Goal: Information Seeking & Learning: Learn about a topic

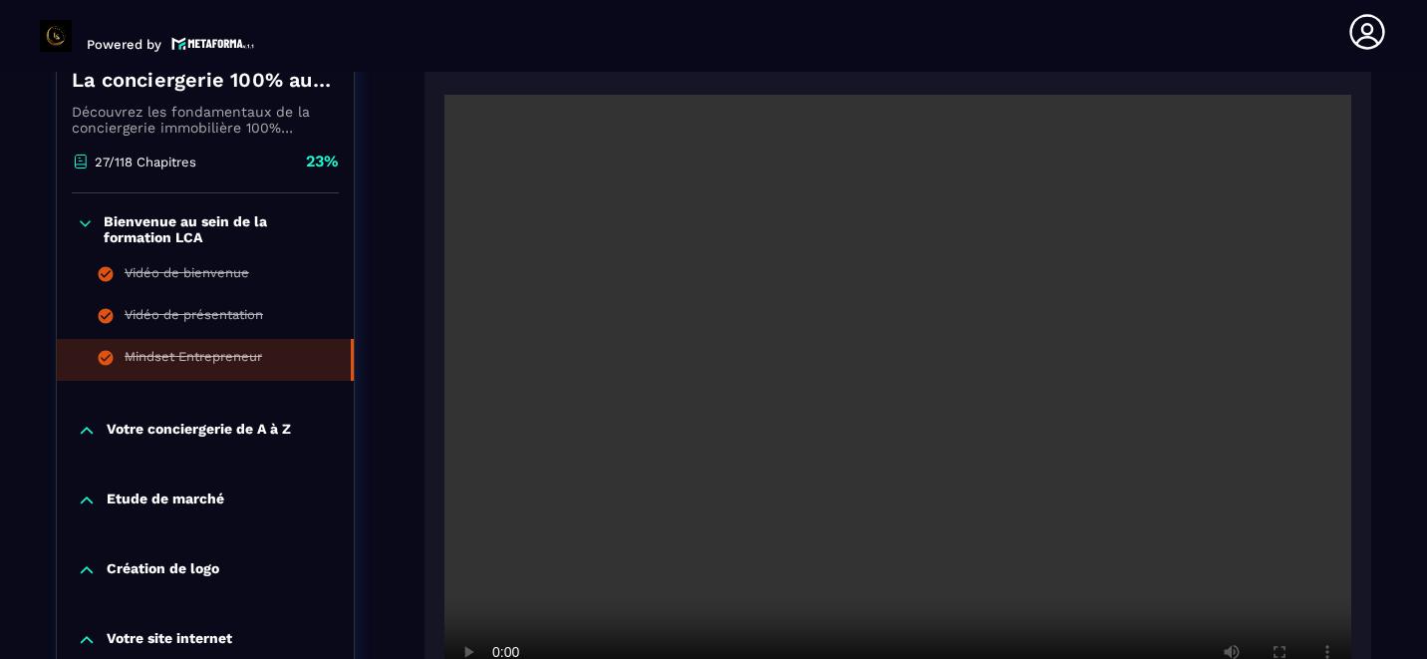
scroll to position [474, 0]
click at [149, 423] on p "Votre conciergerie de A à Z" at bounding box center [199, 433] width 184 height 20
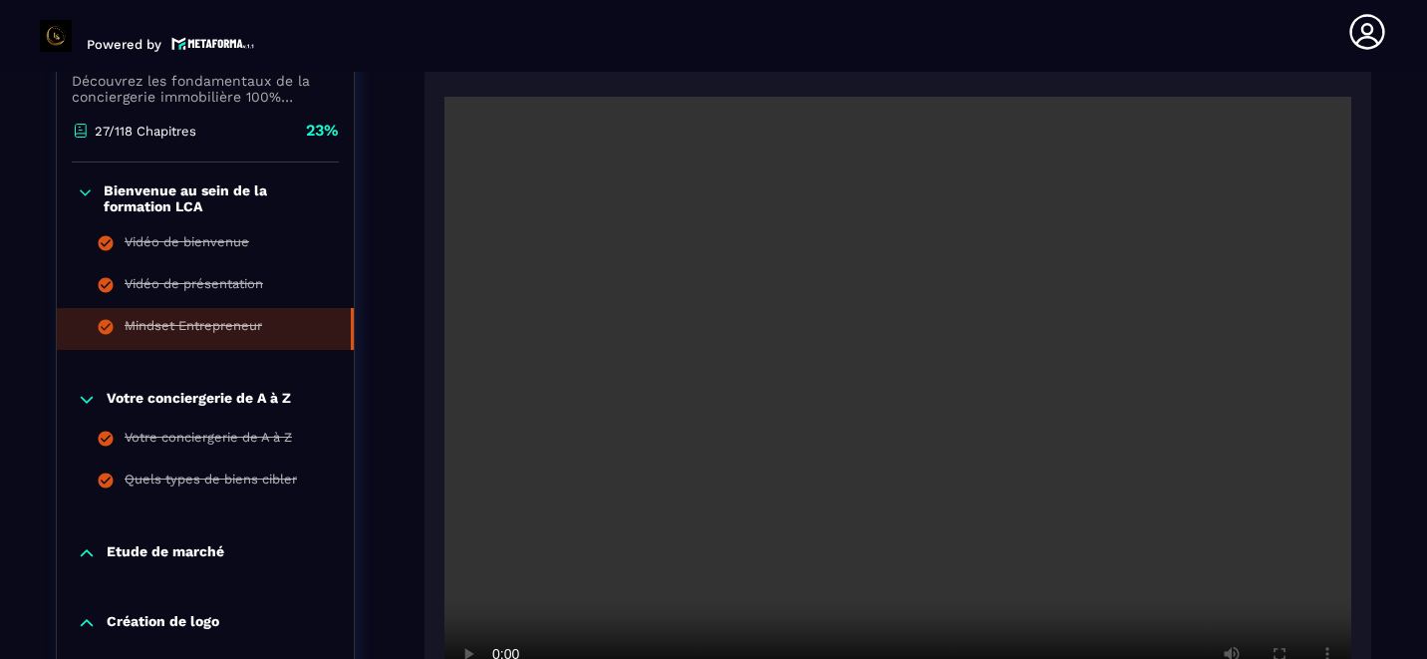
click at [149, 419] on div "Votre conciergerie de A à Z Votre conciergerie de A à Z Quels types de biens ci…" at bounding box center [205, 446] width 297 height 153
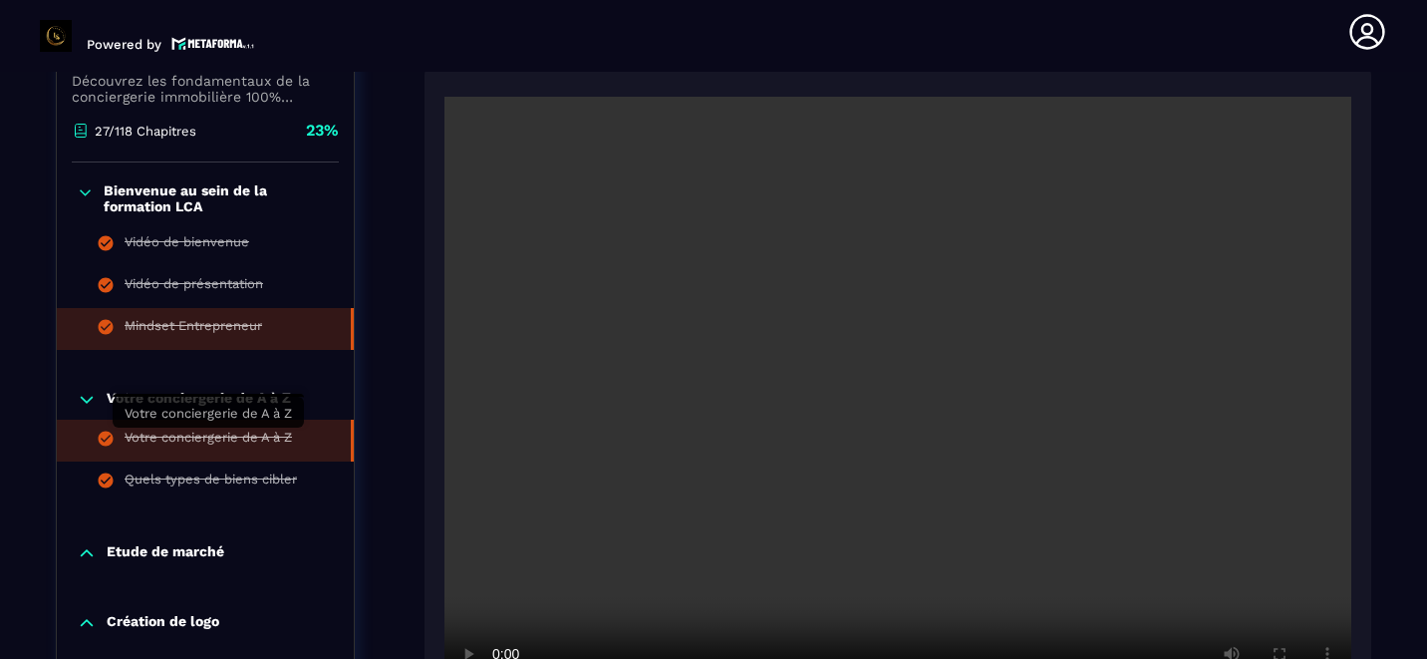
click at [186, 439] on div "Votre conciergerie de A à Z" at bounding box center [208, 440] width 167 height 22
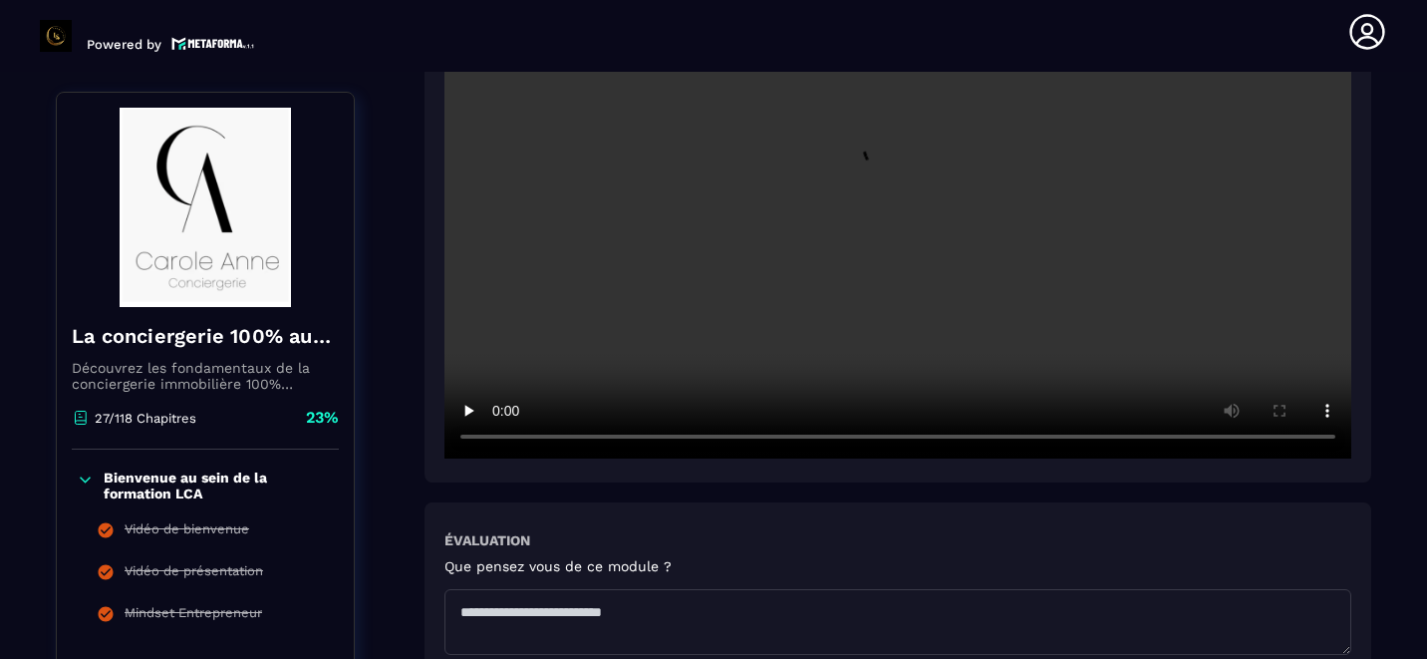
scroll to position [521, 0]
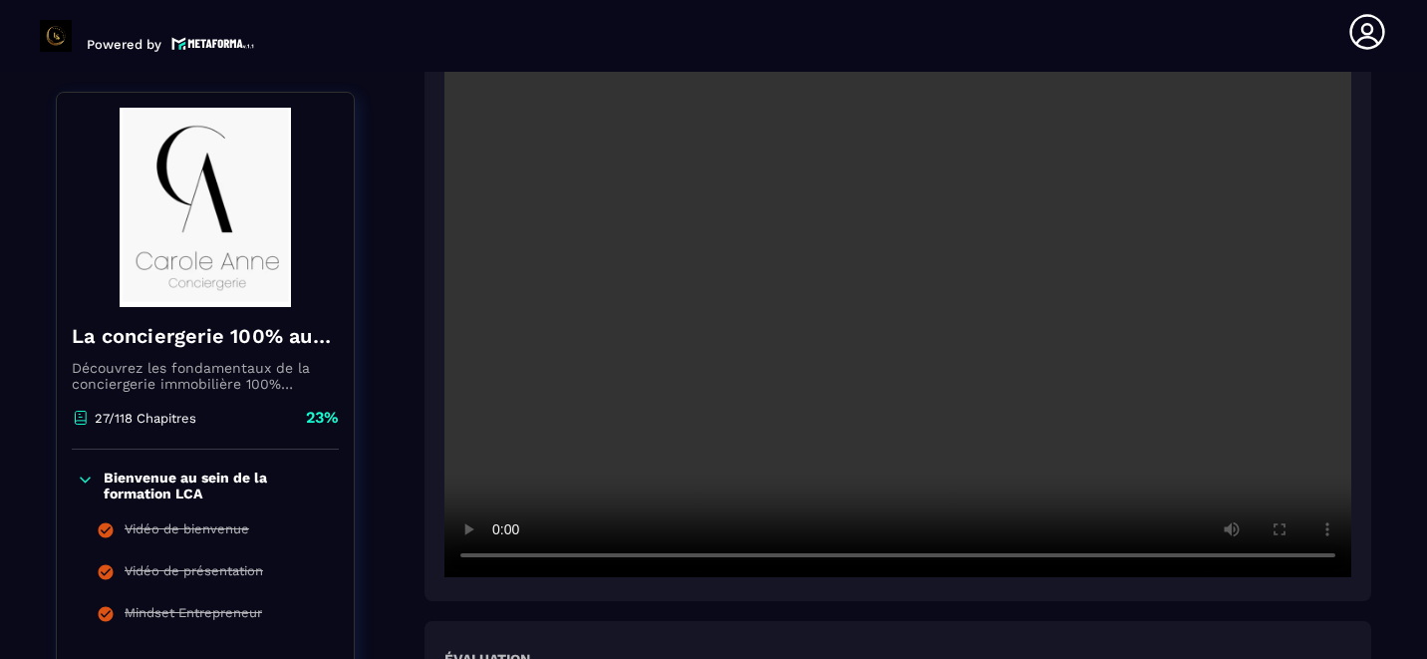
click at [985, 585] on div at bounding box center [898, 271] width 947 height 659
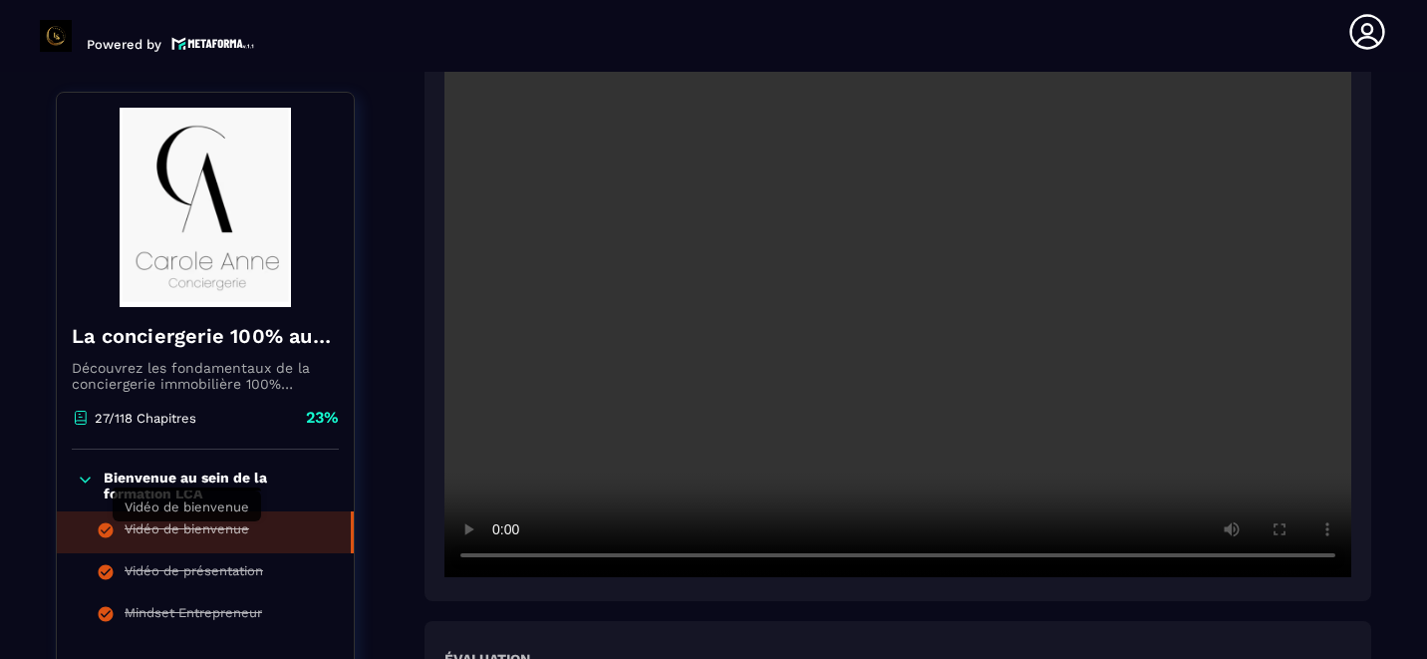
click at [163, 527] on div "Vidéo de bienvenue" at bounding box center [187, 532] width 125 height 22
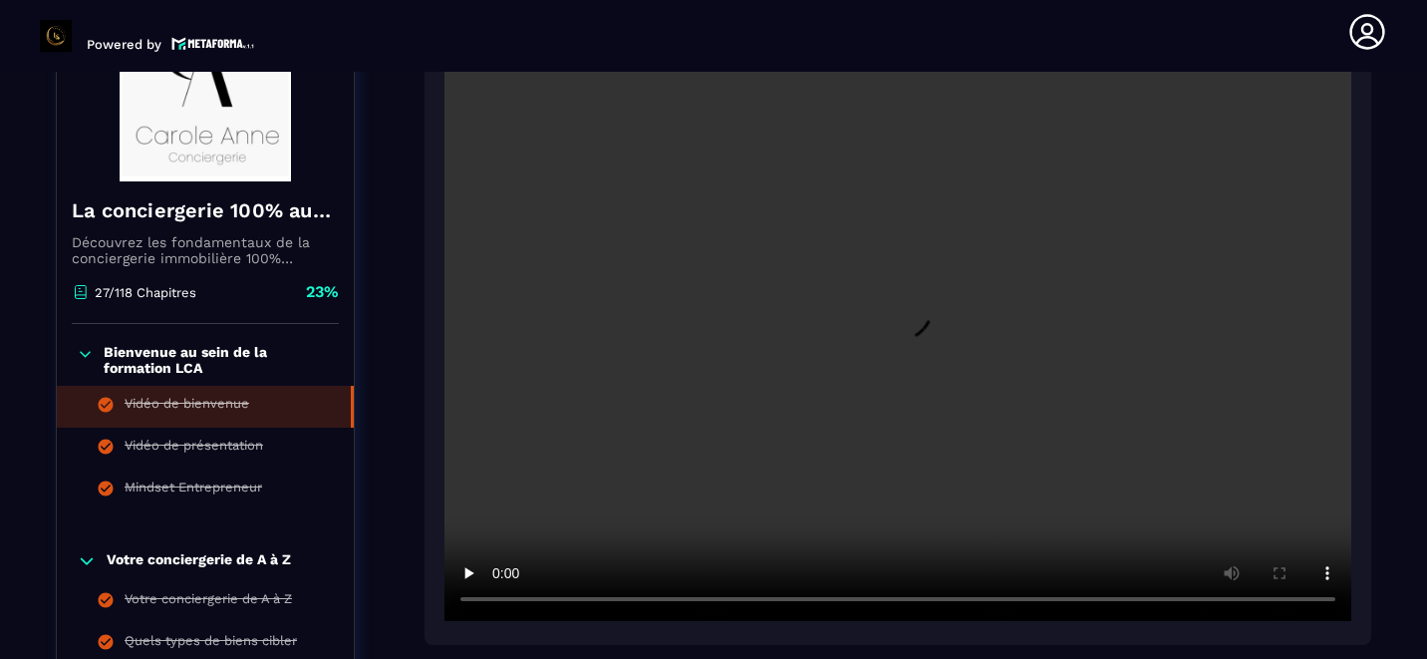
scroll to position [315, 0]
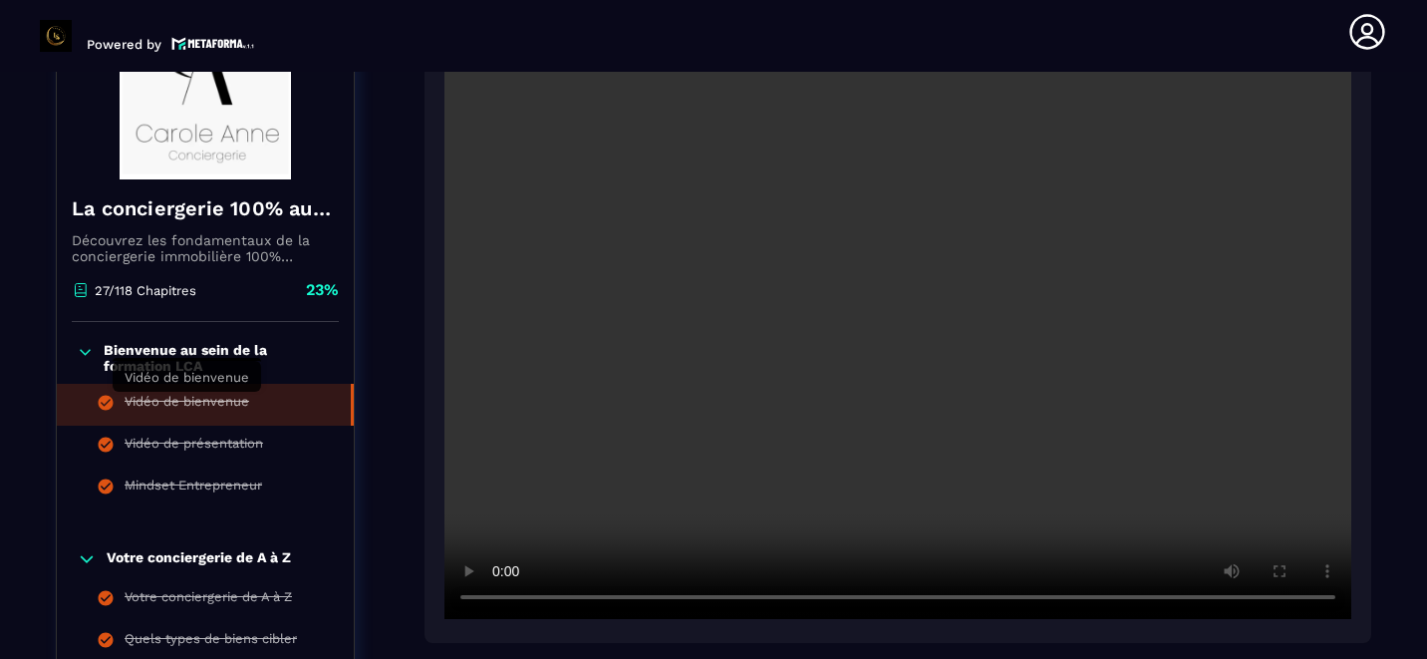
click at [176, 399] on div "Vidéo de bienvenue" at bounding box center [187, 405] width 125 height 22
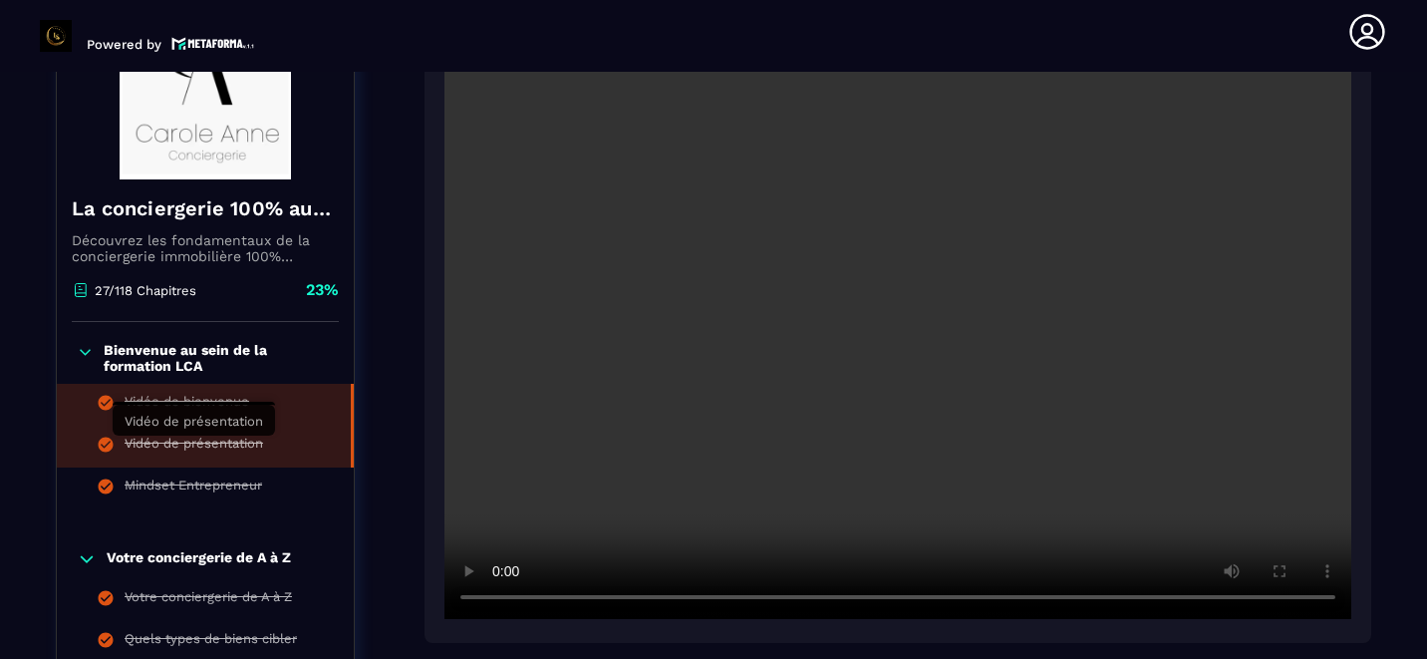
click at [165, 439] on div "Vidéo de présentation" at bounding box center [194, 446] width 139 height 22
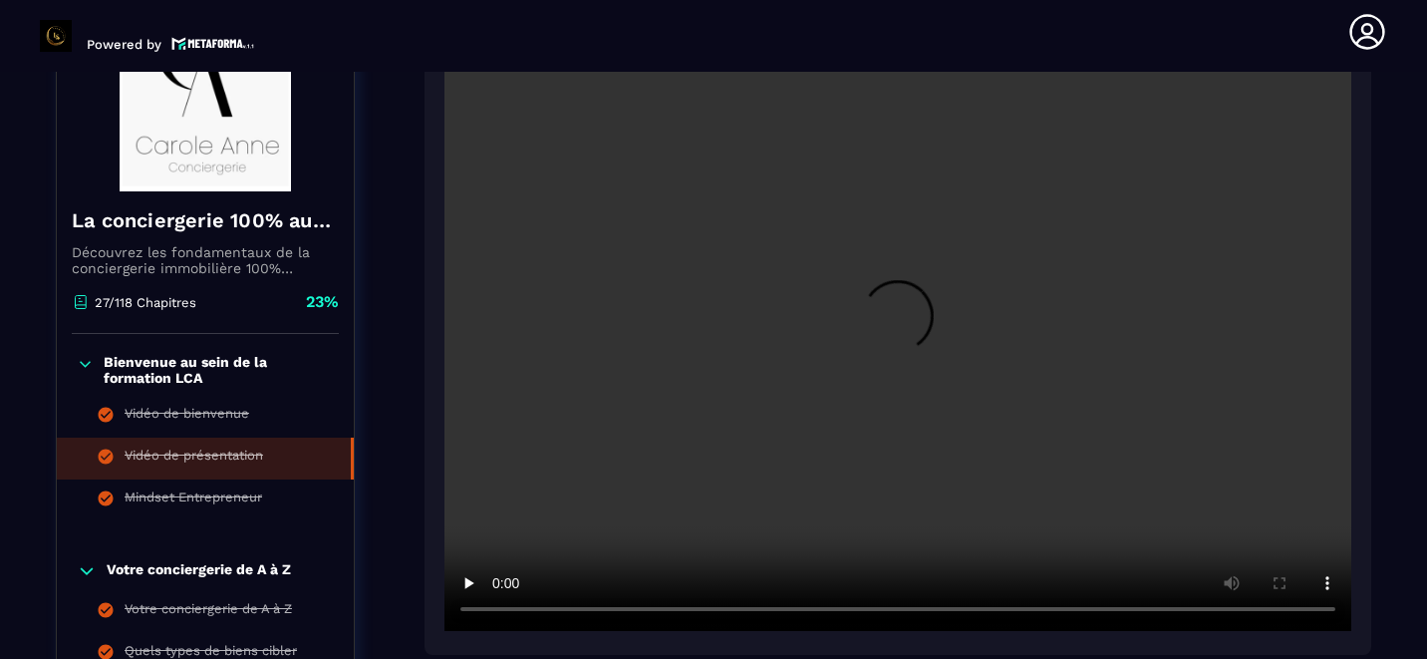
scroll to position [304, 0]
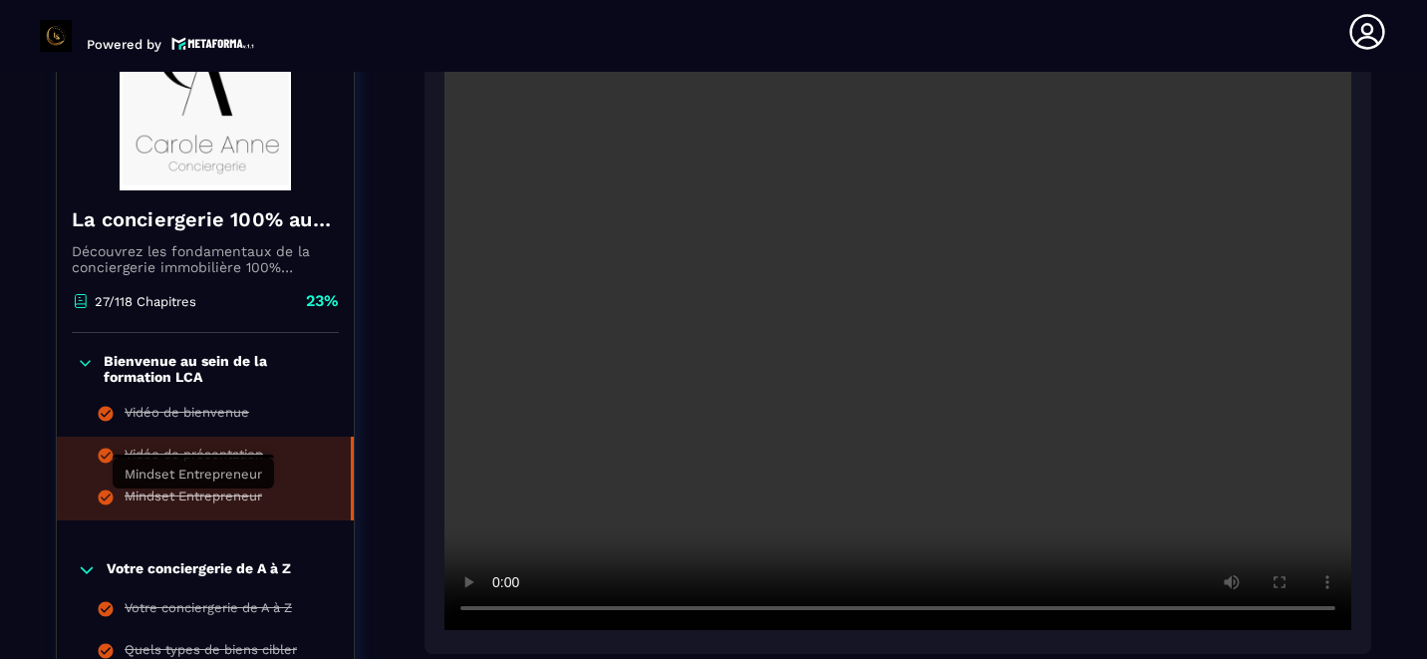
click at [185, 496] on div "Mindset Entrepreneur" at bounding box center [194, 499] width 138 height 22
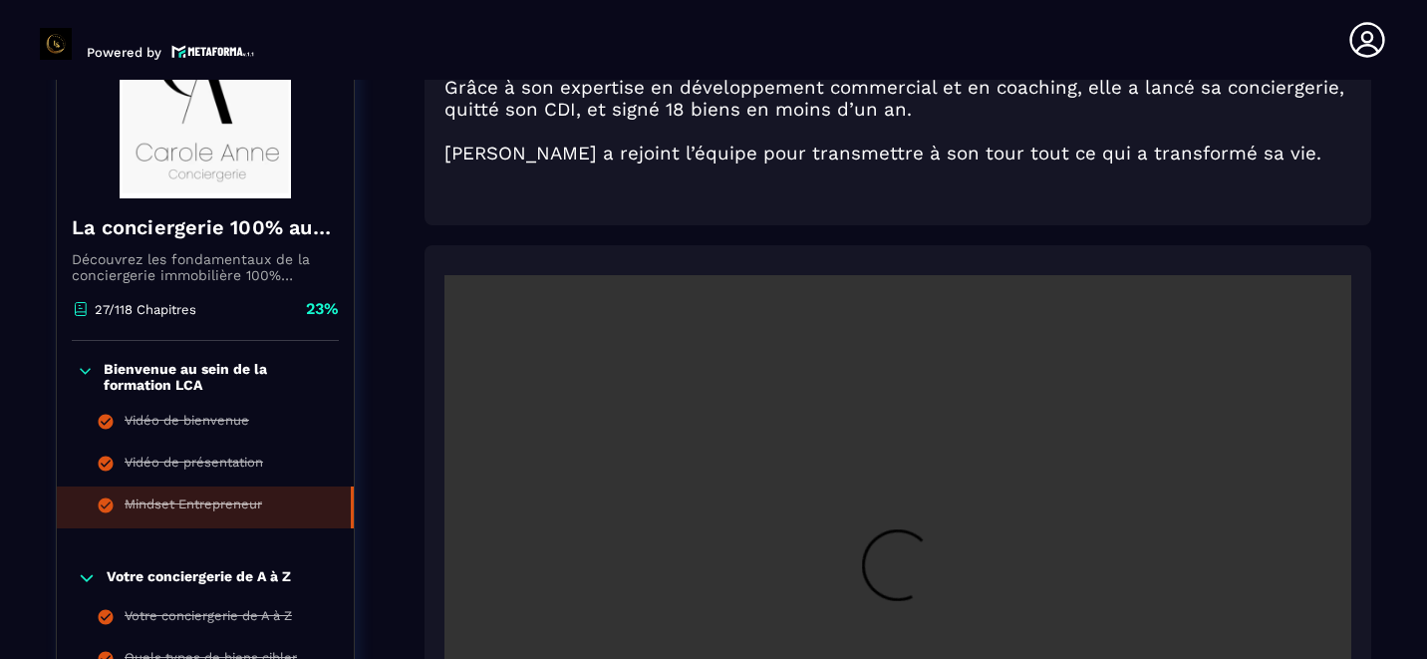
scroll to position [8, 0]
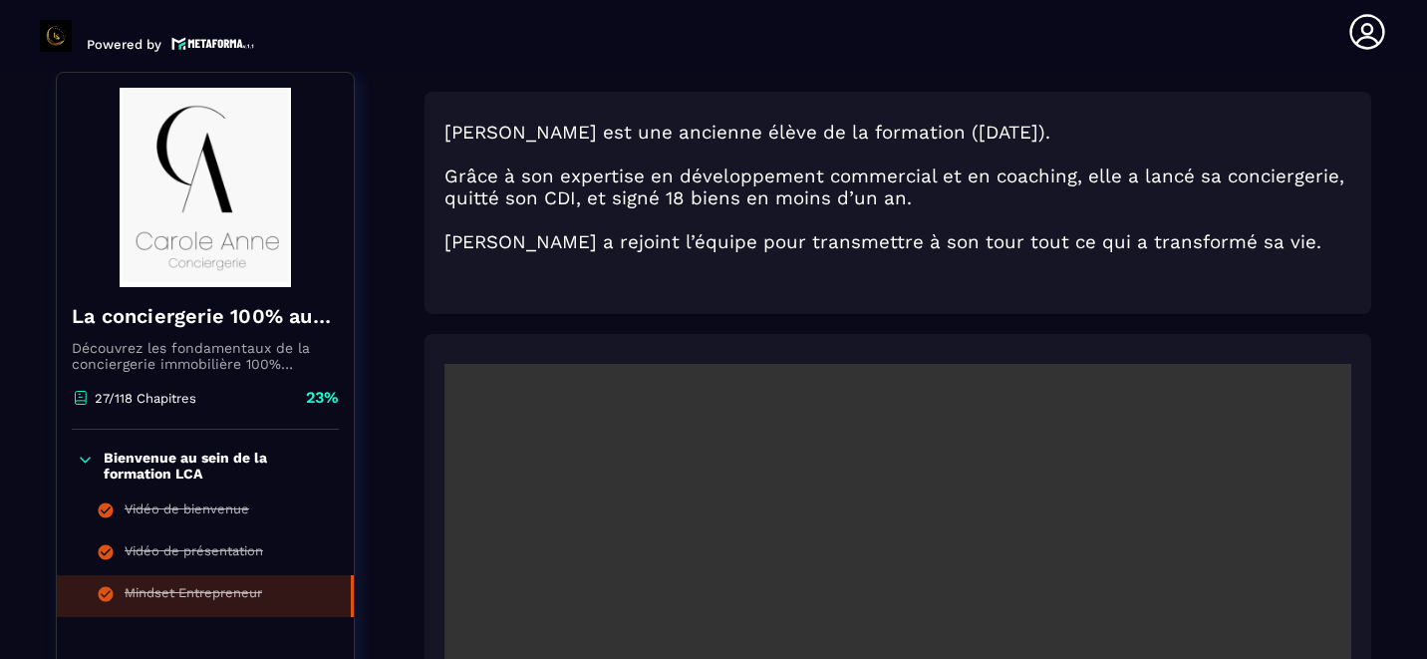
drag, startPoint x: 738, startPoint y: 547, endPoint x: 735, endPoint y: 413, distance: 134.6
click at [735, 413] on video at bounding box center [897, 666] width 907 height 605
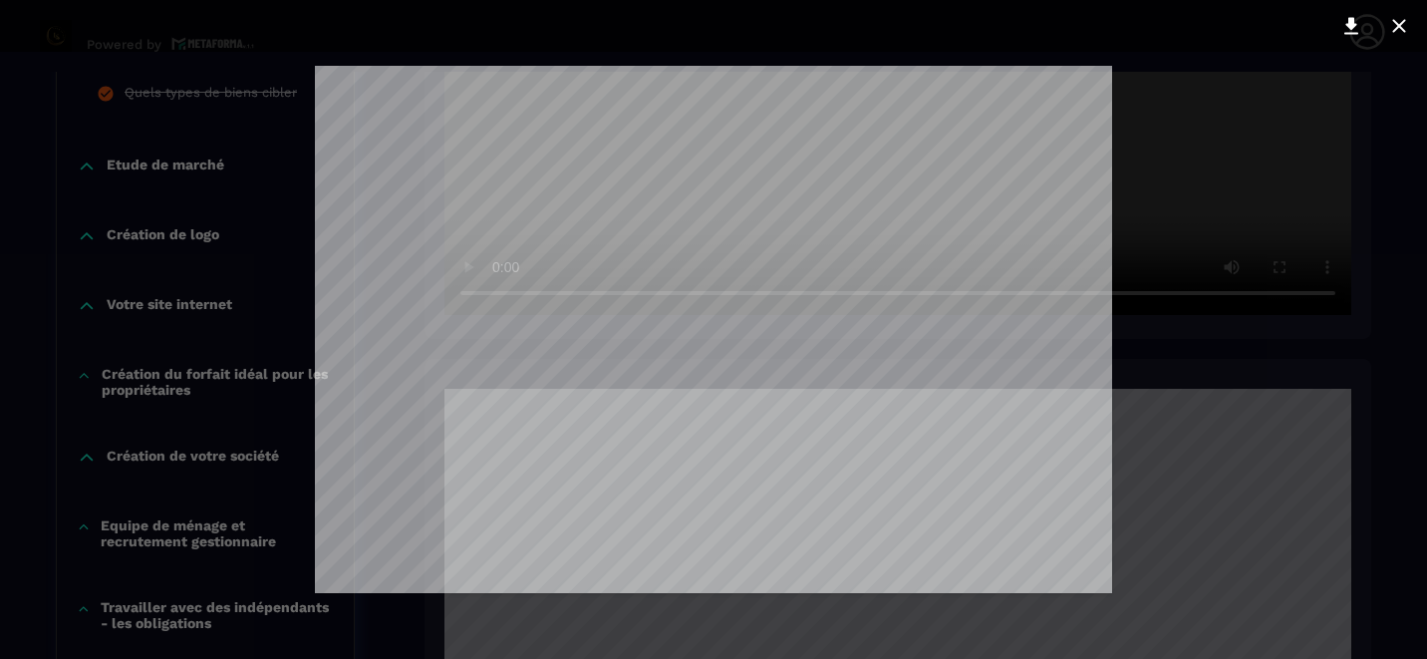
scroll to position [0, 0]
click at [1389, 23] on icon at bounding box center [1399, 26] width 24 height 24
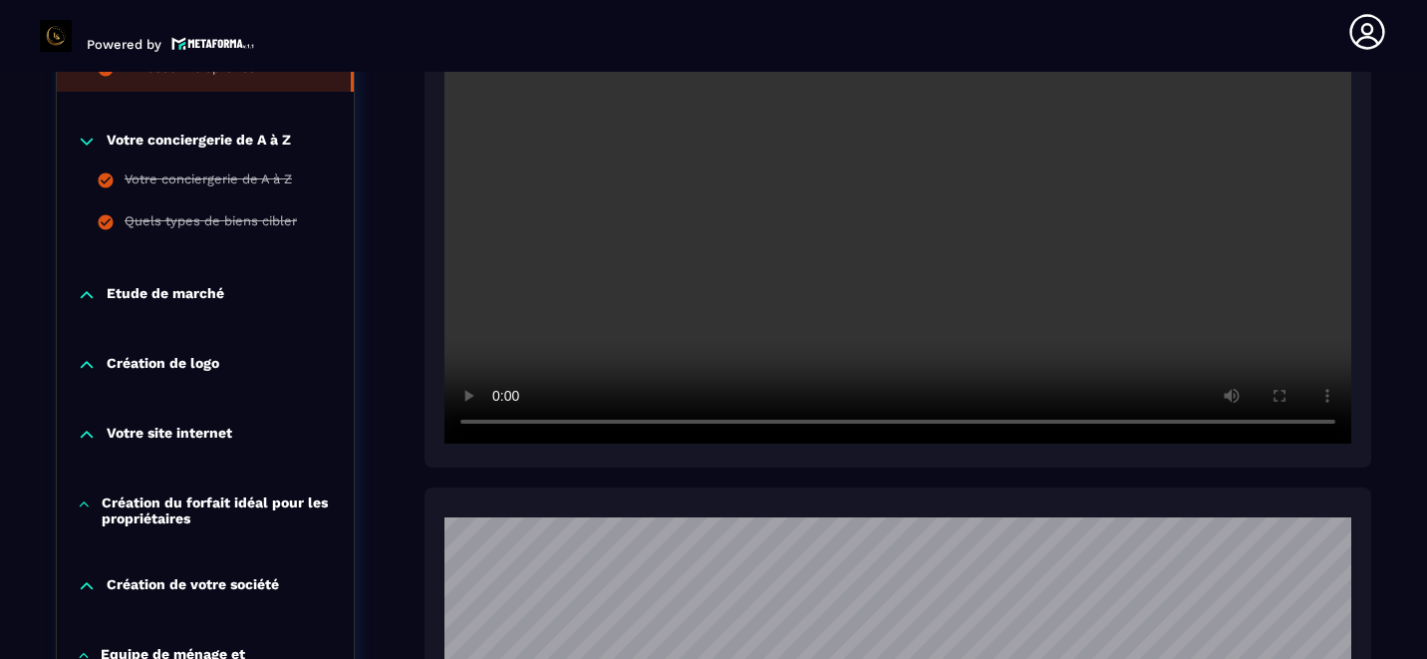
scroll to position [745, 0]
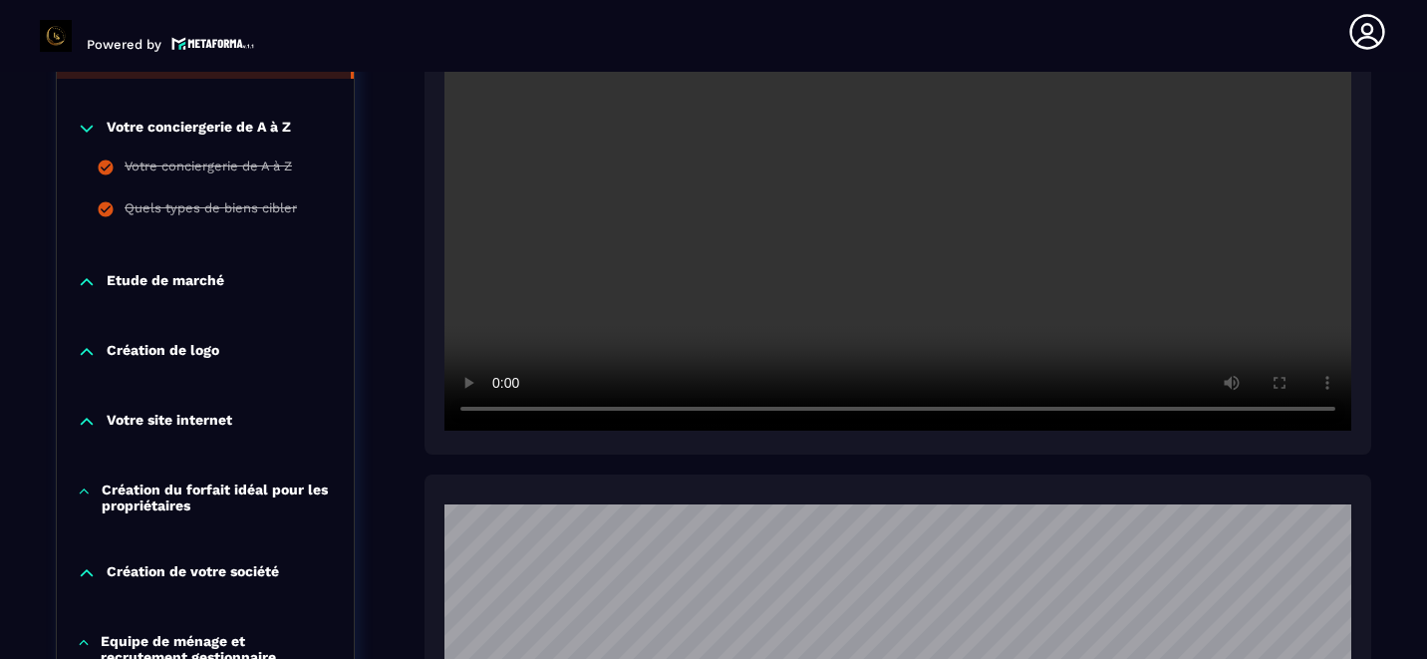
click at [1060, 351] on video at bounding box center [897, 128] width 907 height 605
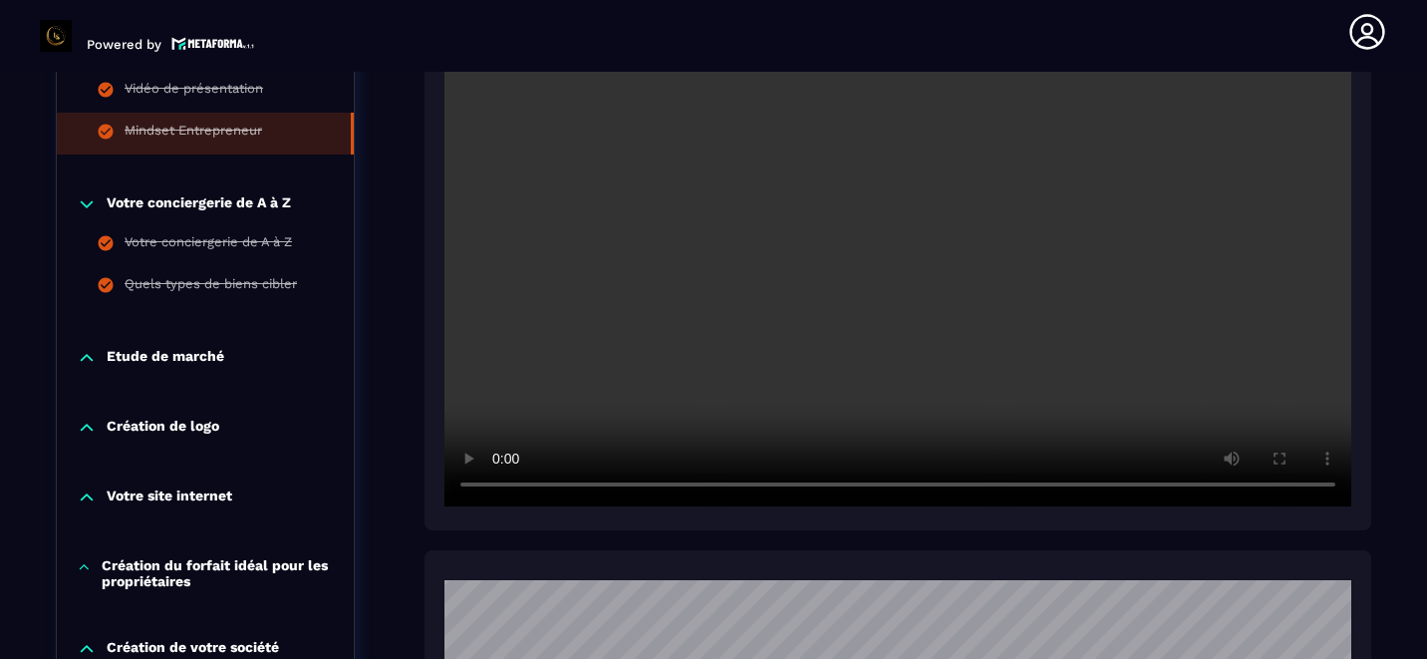
scroll to position [659, 0]
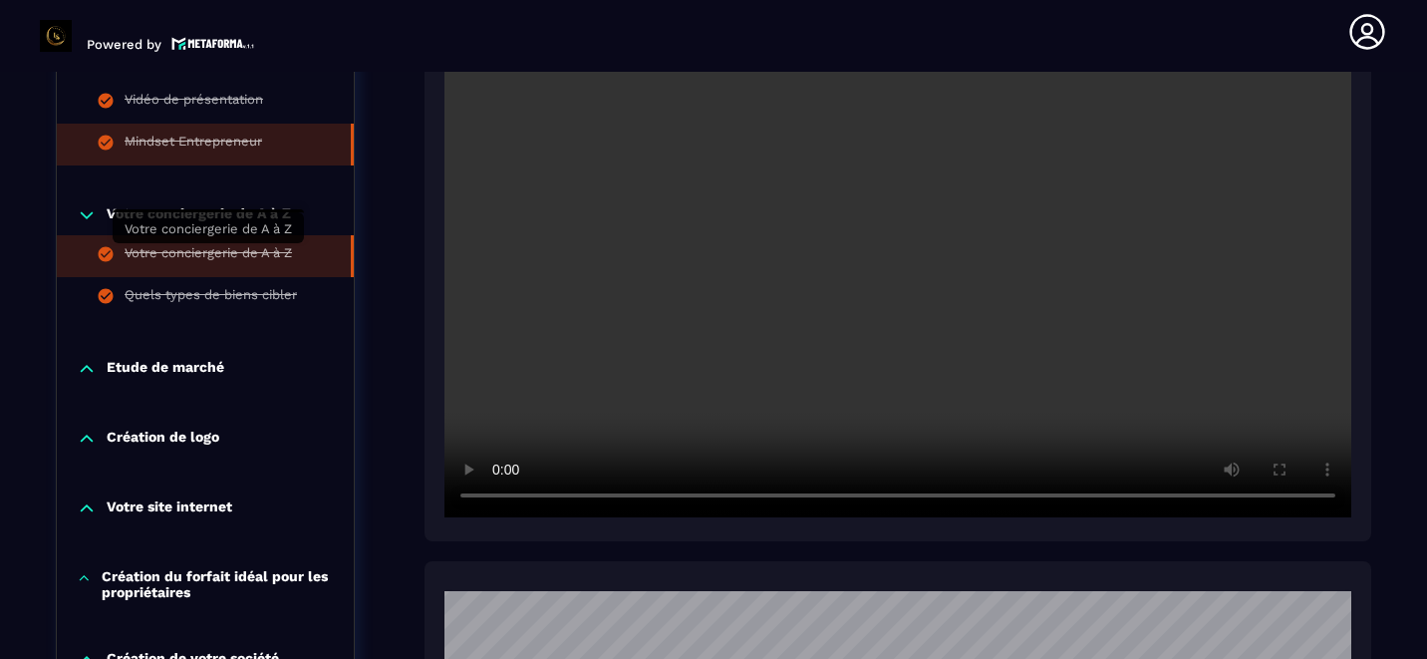
click at [215, 250] on div "Votre conciergerie de A à Z" at bounding box center [208, 256] width 167 height 22
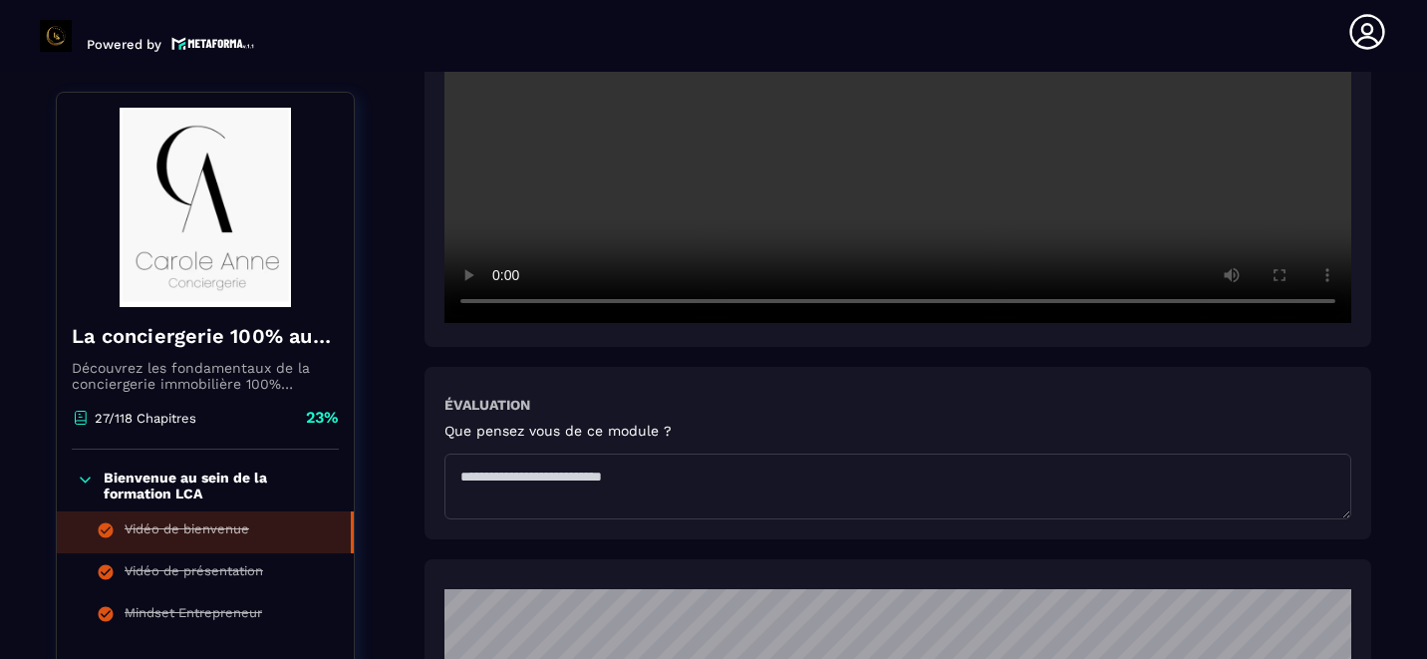
scroll to position [777, 0]
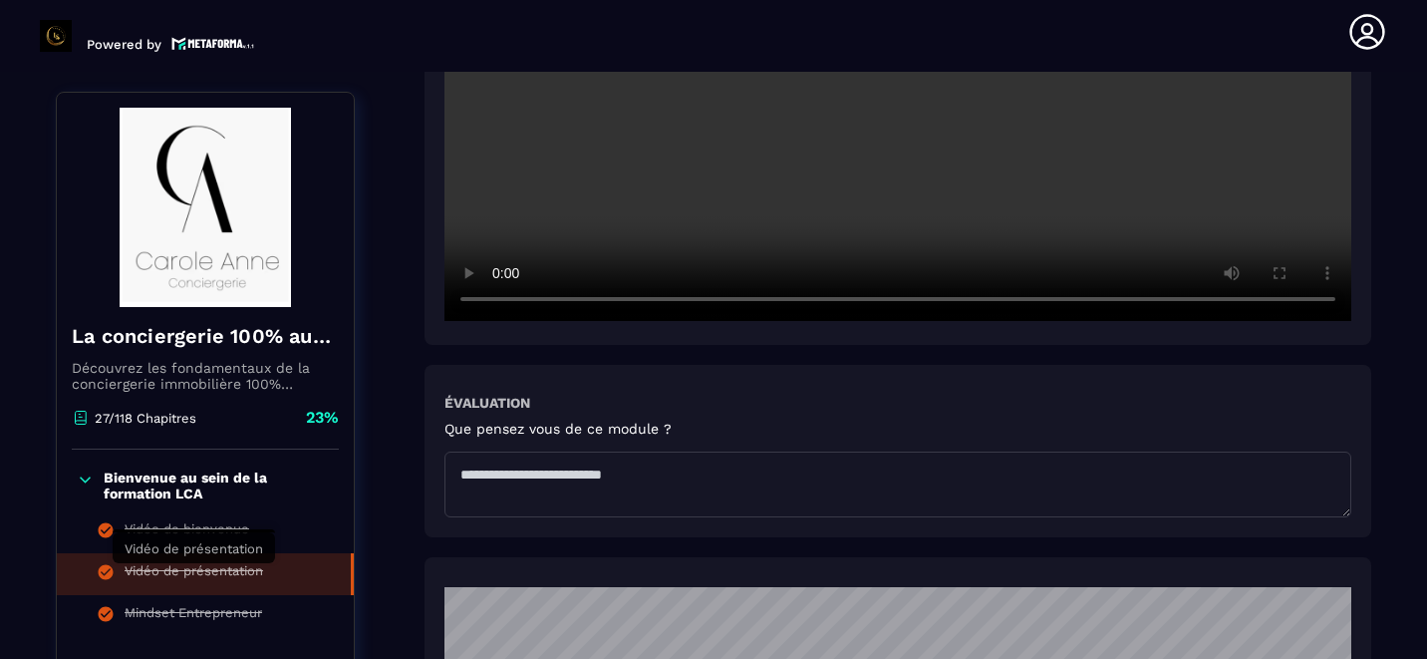
click at [256, 566] on div "Vidéo de présentation" at bounding box center [194, 574] width 139 height 22
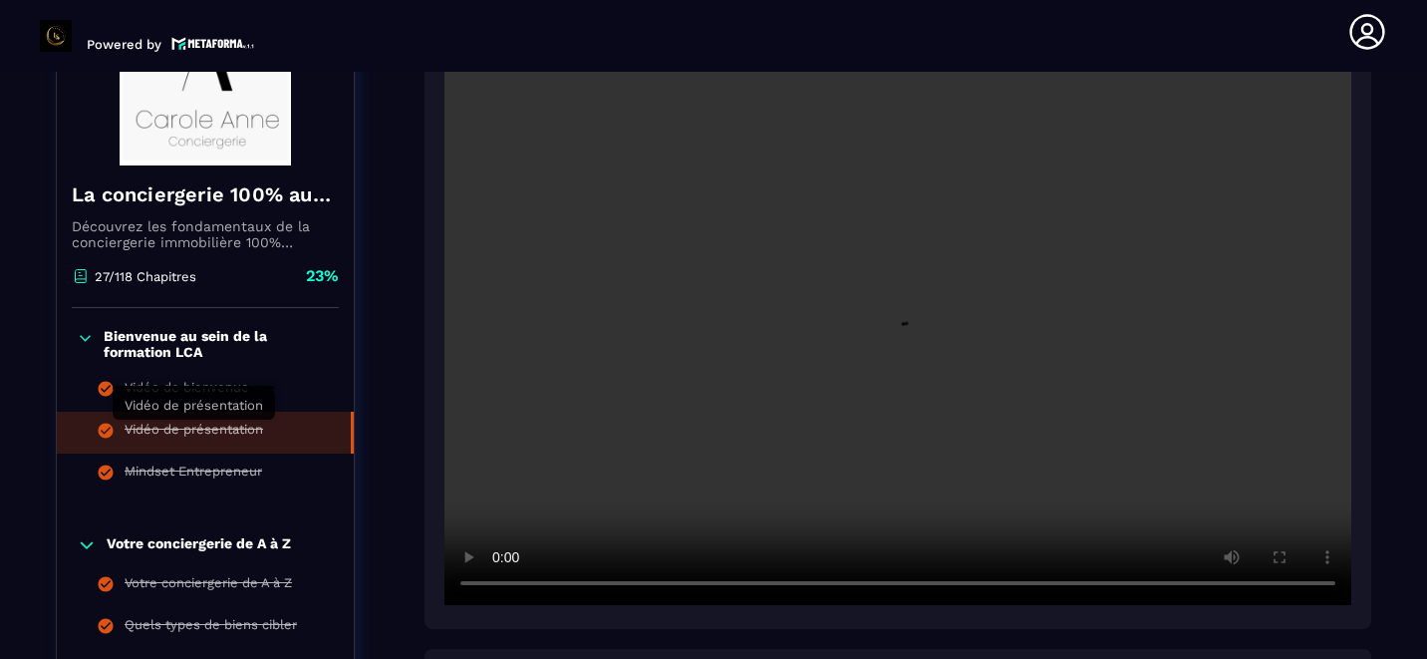
scroll to position [344, 0]
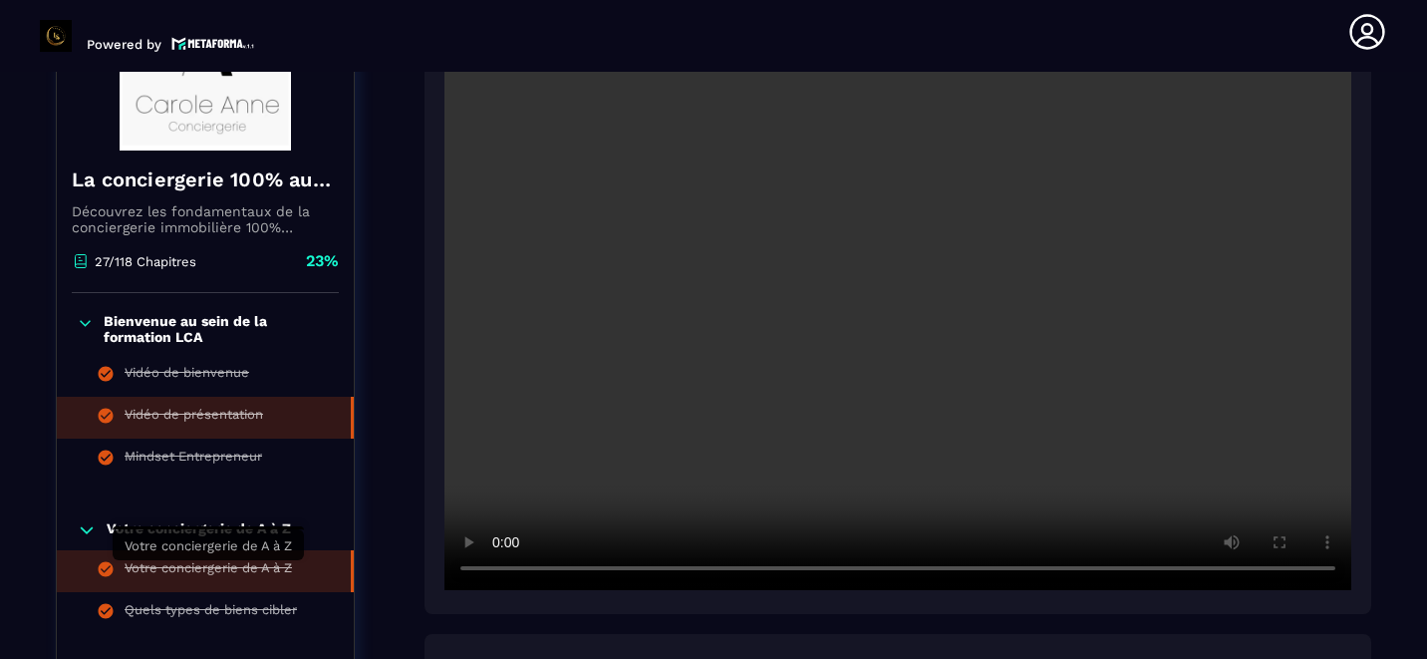
click at [182, 565] on div "Votre conciergerie de A à Z" at bounding box center [208, 571] width 167 height 22
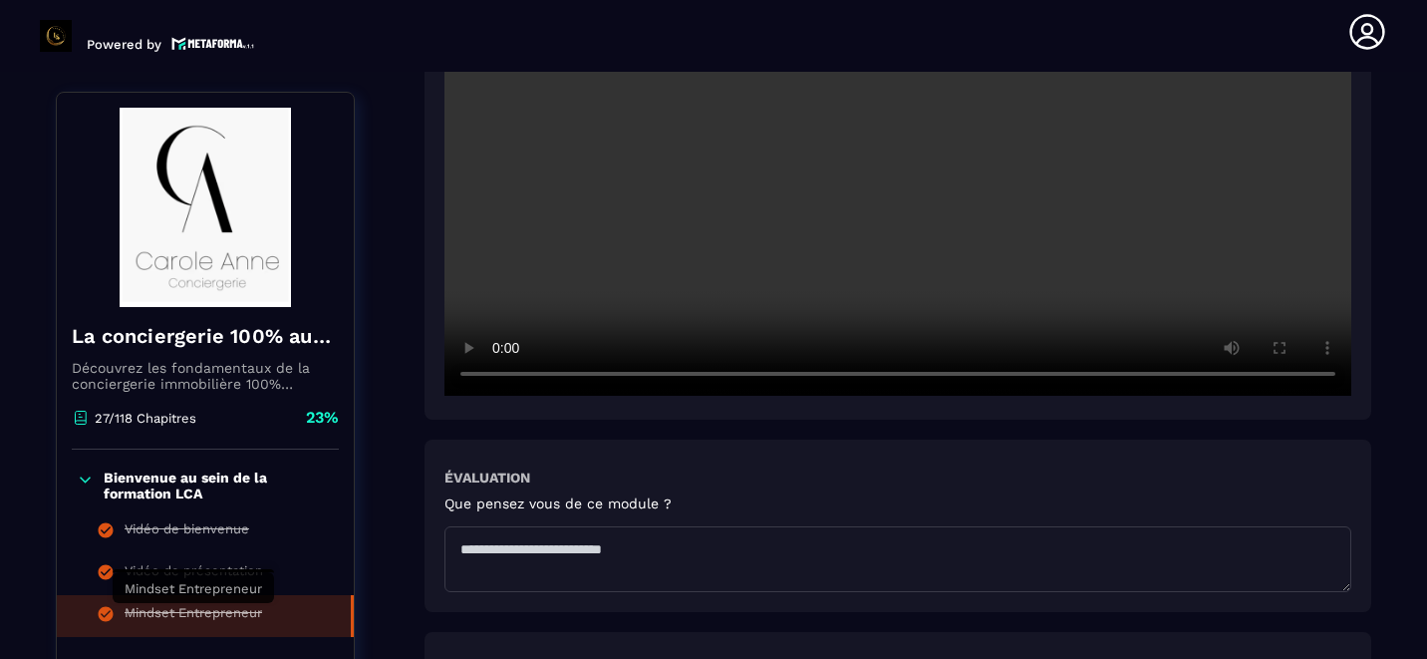
scroll to position [705, 0]
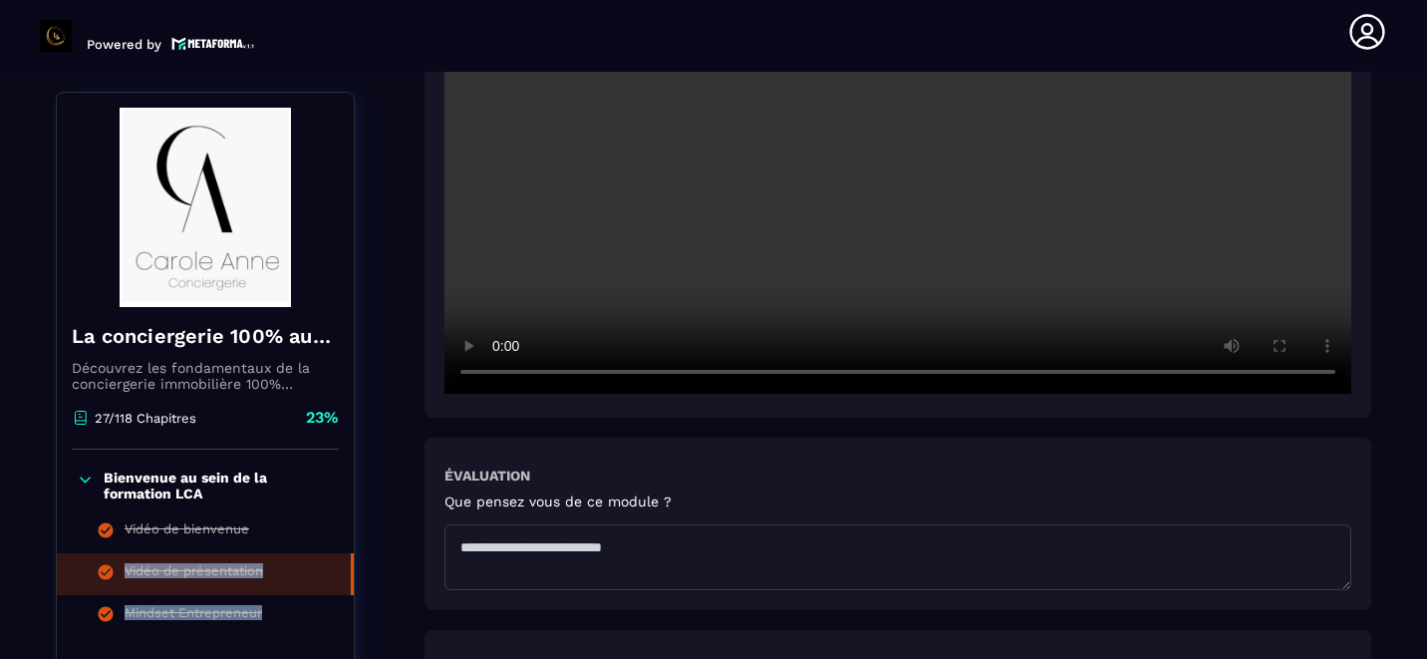
drag, startPoint x: 345, startPoint y: 612, endPoint x: 322, endPoint y: 558, distance: 58.5
click at [322, 558] on ul "Vidéo de bienvenue Vidéo de présentation Mindset Entrepreneur" at bounding box center [205, 574] width 297 height 126
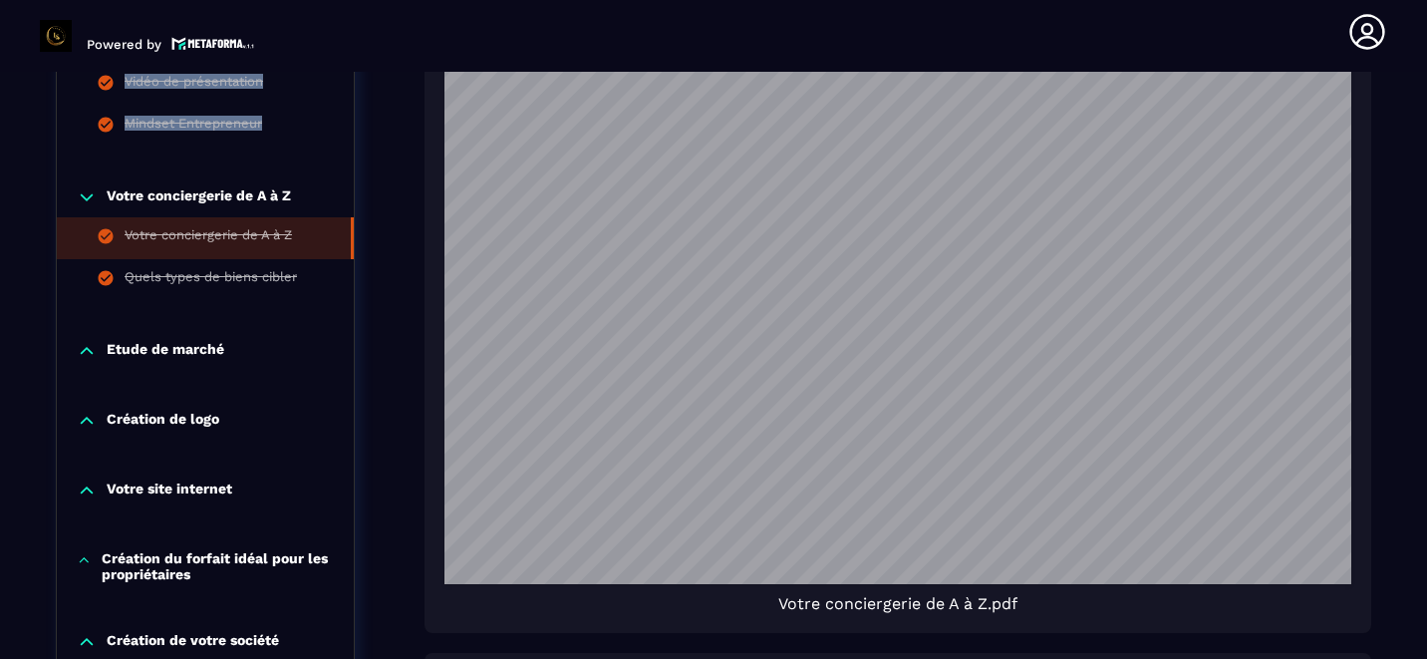
scroll to position [1571, 0]
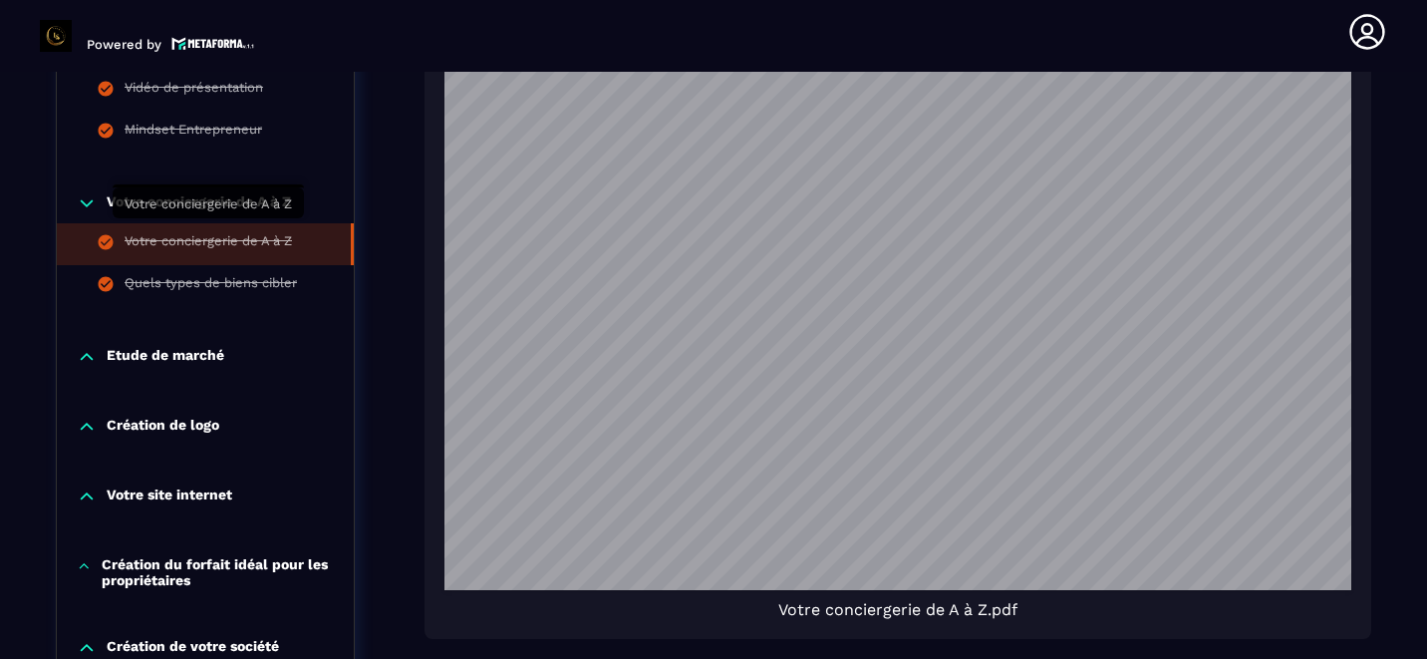
click at [192, 233] on div "Votre conciergerie de A à Z" at bounding box center [208, 244] width 167 height 22
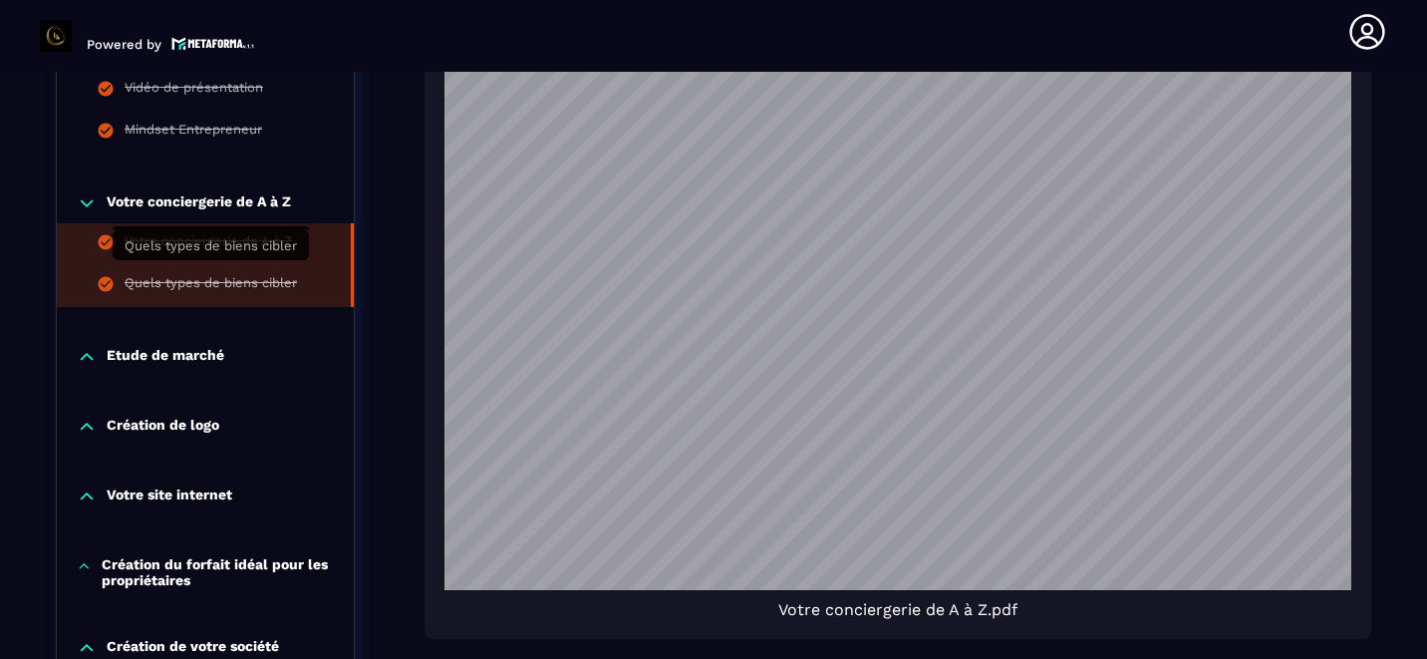
click at [222, 275] on div "Quels types de biens cibler" at bounding box center [211, 286] width 172 height 22
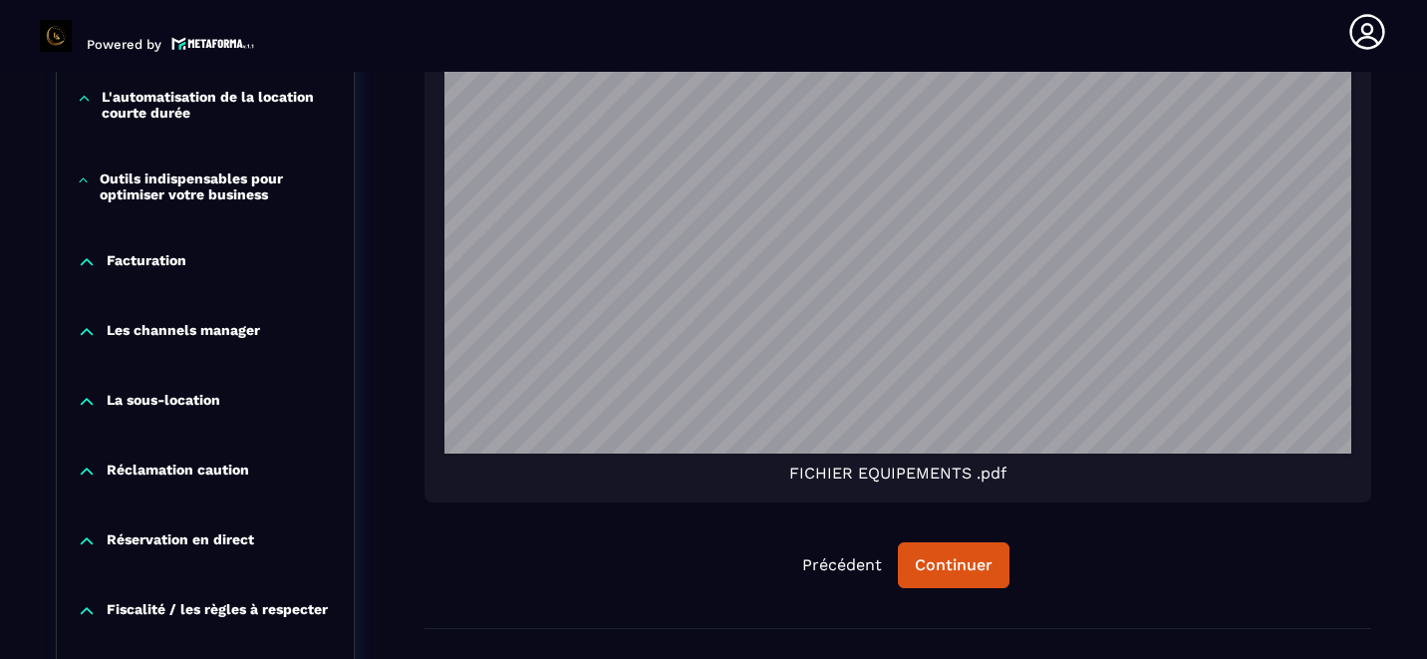
scroll to position [3056, 0]
click at [950, 562] on div "Continuer" at bounding box center [954, 565] width 78 height 20
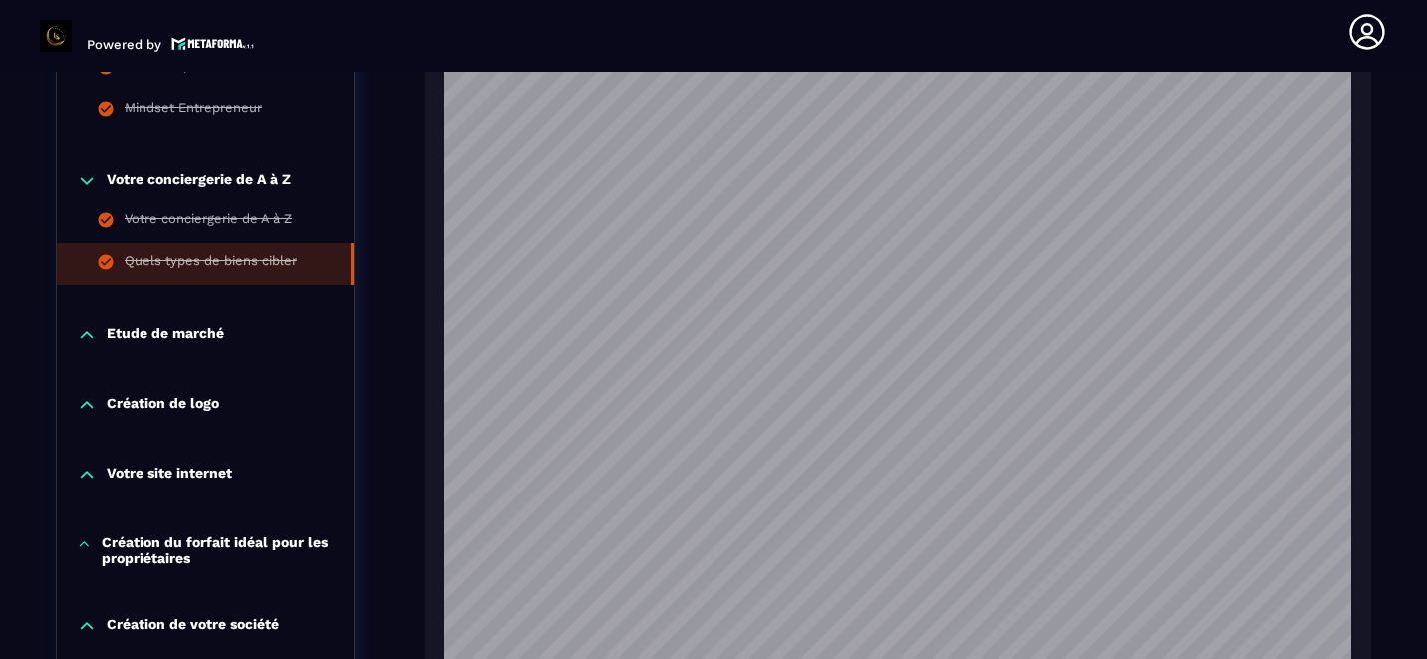
scroll to position [1301, 0]
click at [168, 326] on p "Etude de marché" at bounding box center [166, 336] width 118 height 20
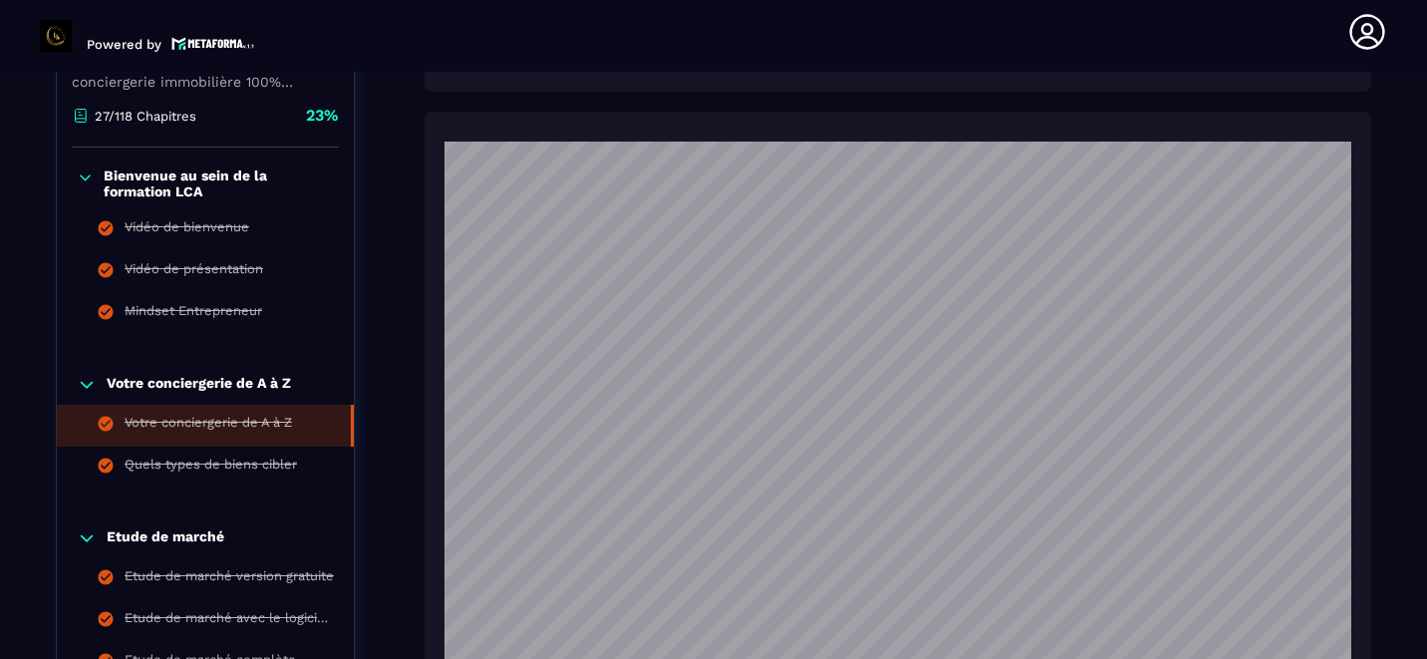
scroll to position [1766, 0]
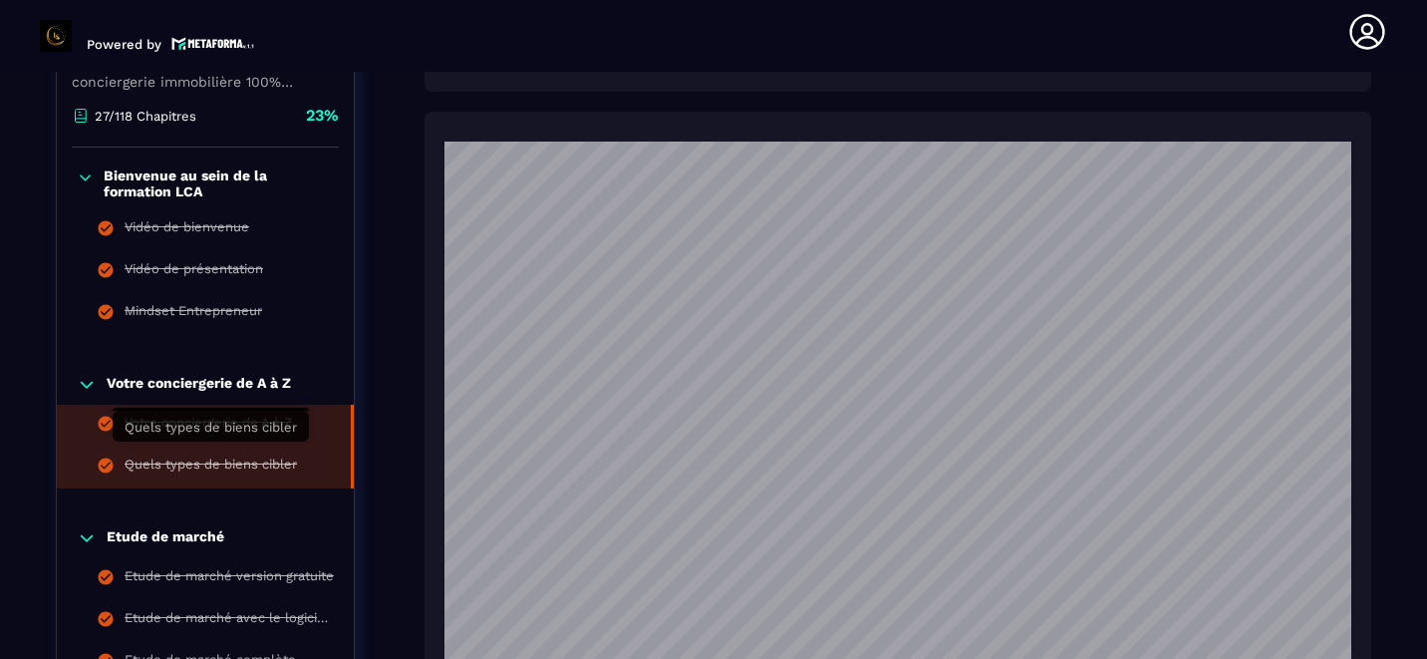
click at [197, 456] on div "Quels types de biens cibler" at bounding box center [211, 467] width 172 height 22
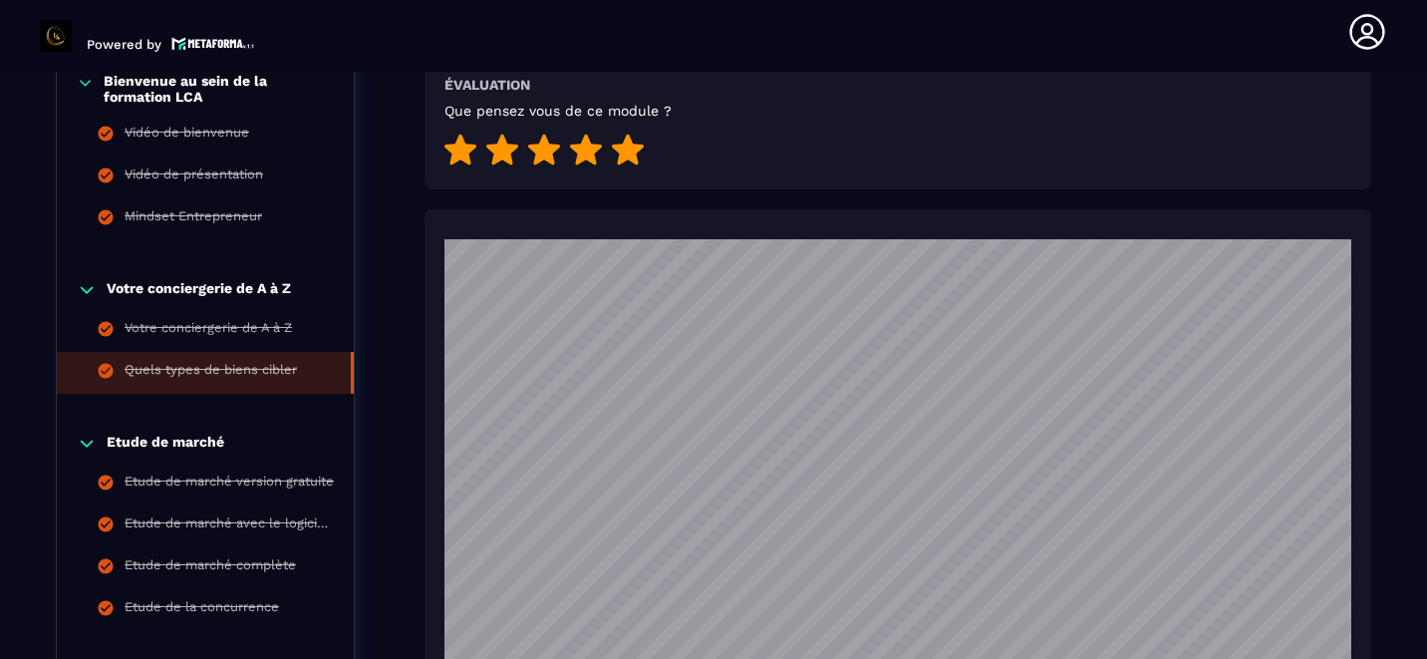
scroll to position [1031, 0]
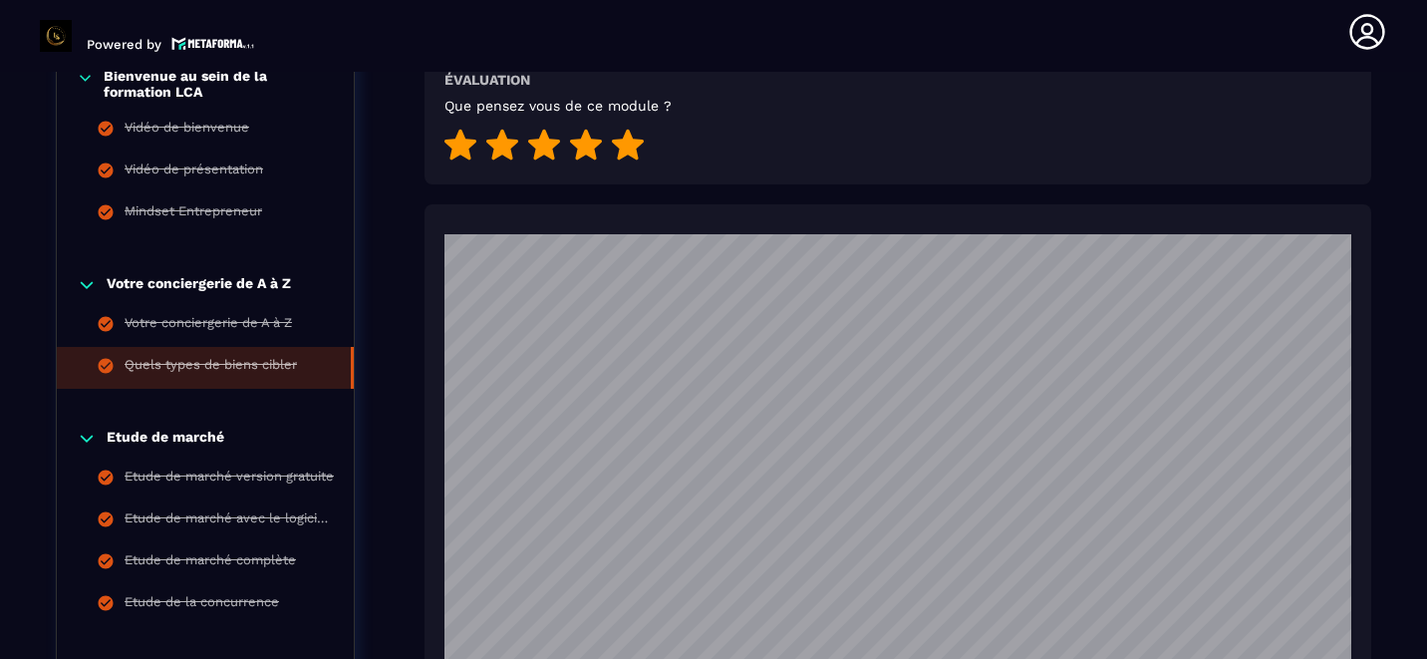
click at [175, 428] on p "Etude de marché" at bounding box center [166, 438] width 118 height 20
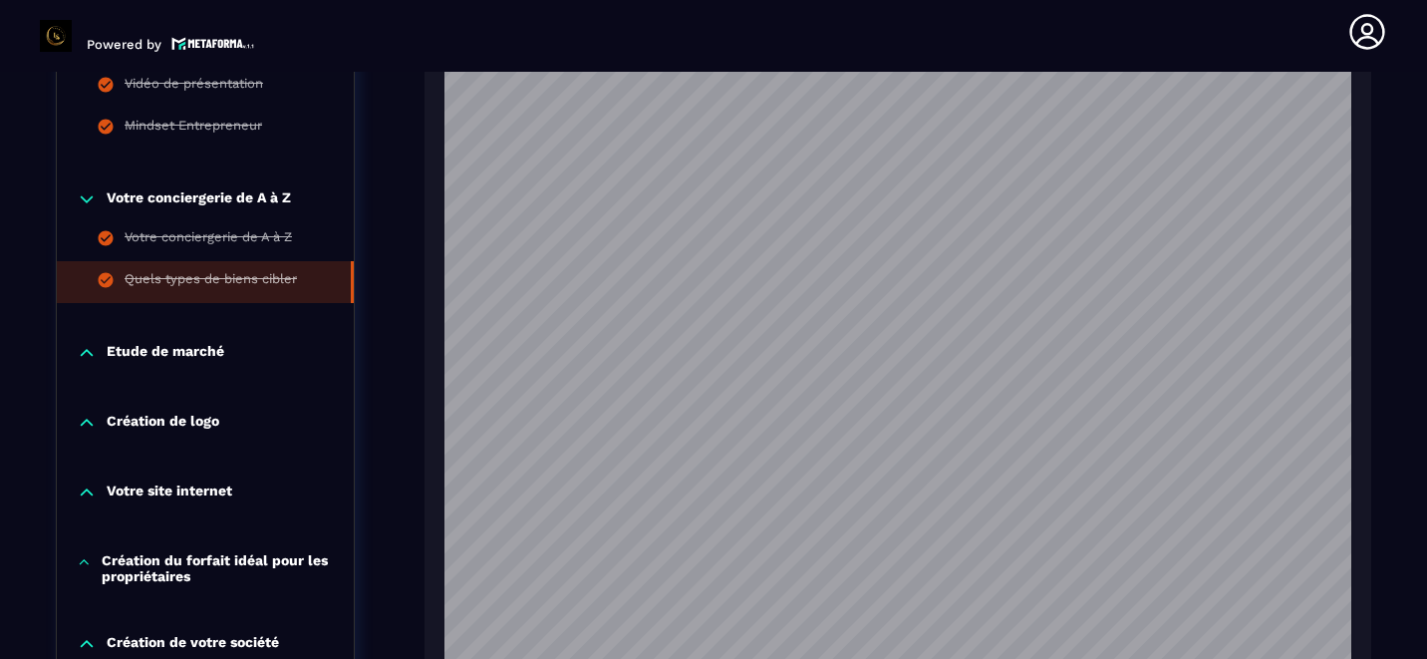
scroll to position [1281, 0]
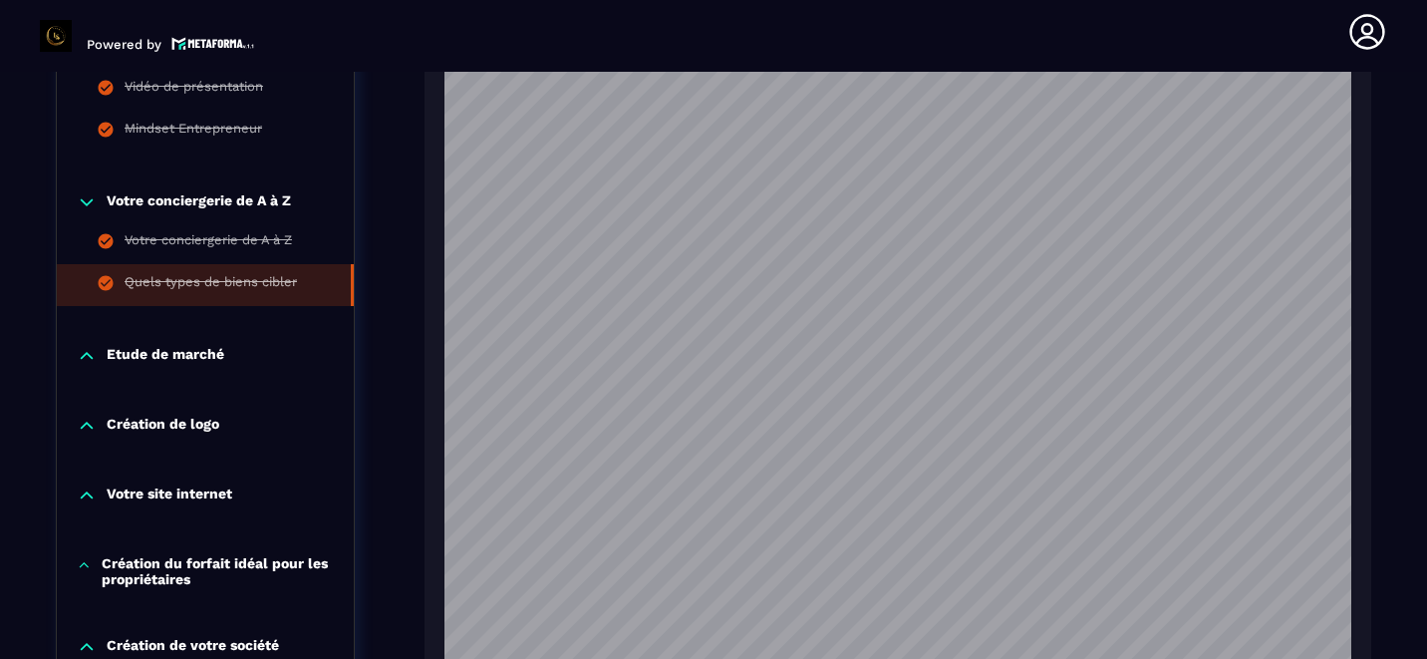
click at [120, 416] on p "Création de logo" at bounding box center [163, 426] width 113 height 20
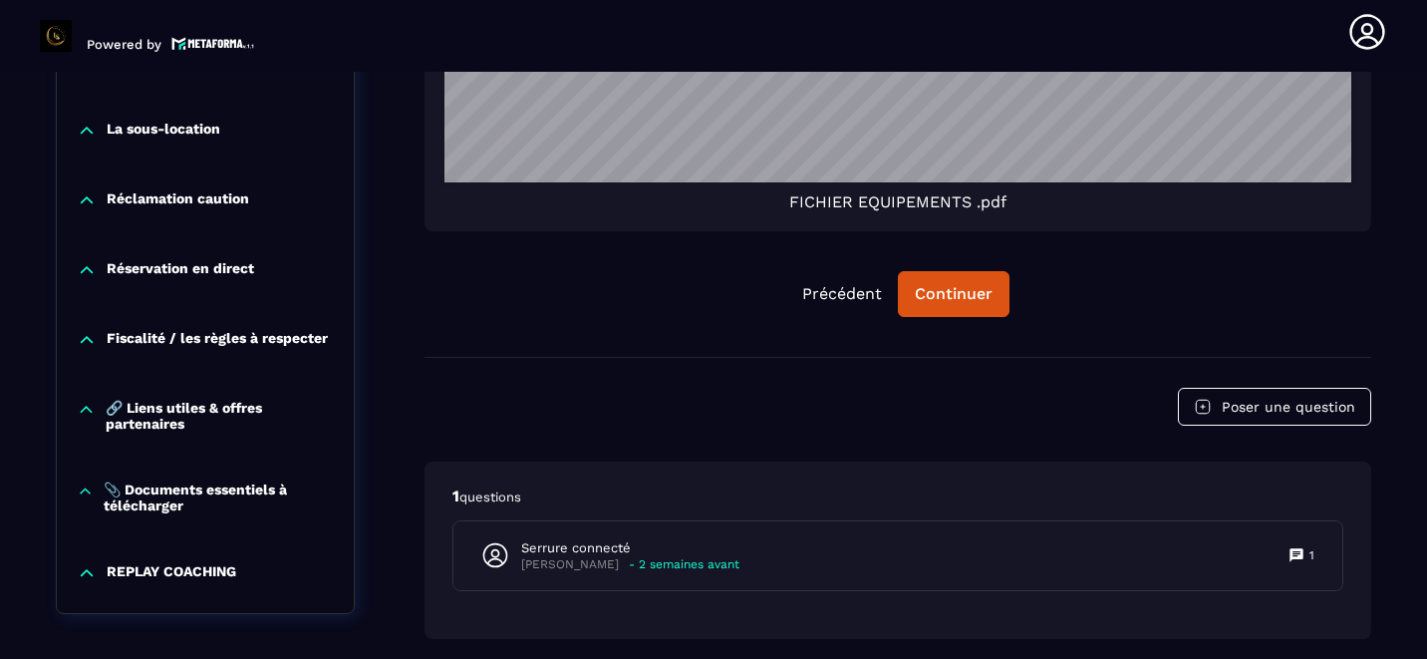
scroll to position [2779, 0]
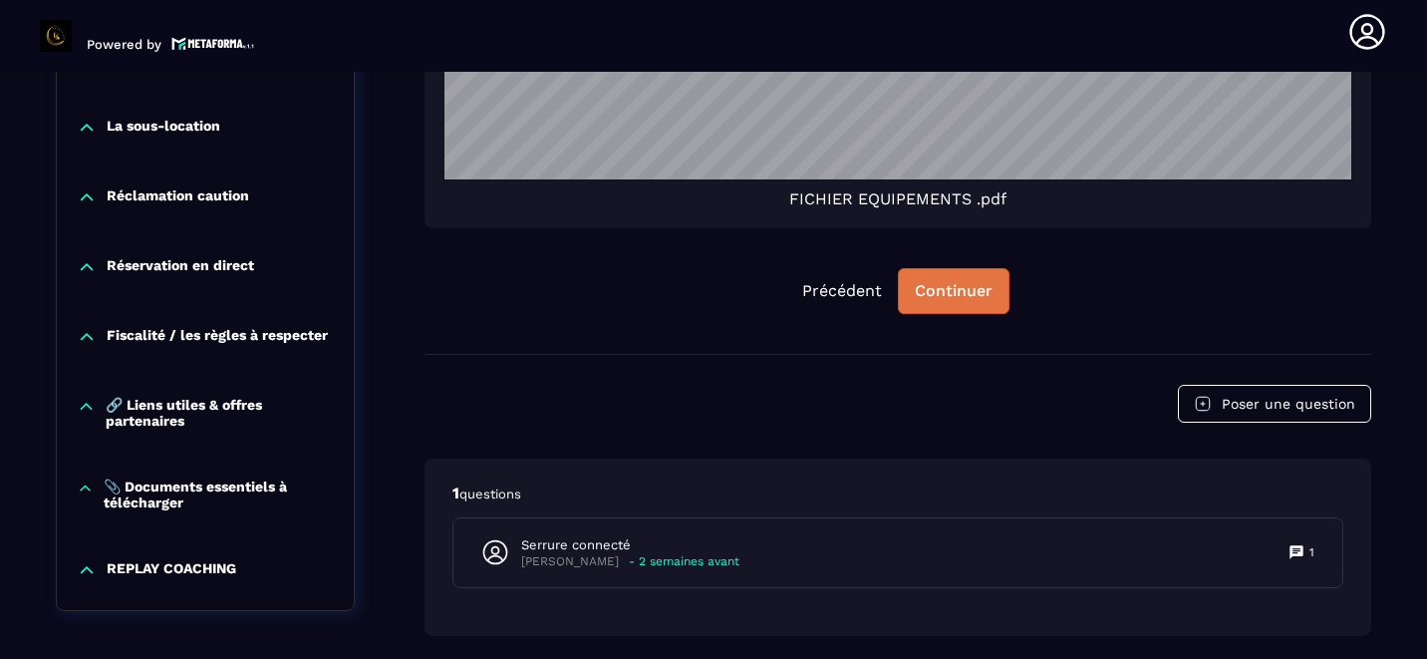
click at [943, 293] on div "Continuer" at bounding box center [954, 291] width 78 height 20
click at [943, 290] on div "Continuer" at bounding box center [954, 291] width 78 height 20
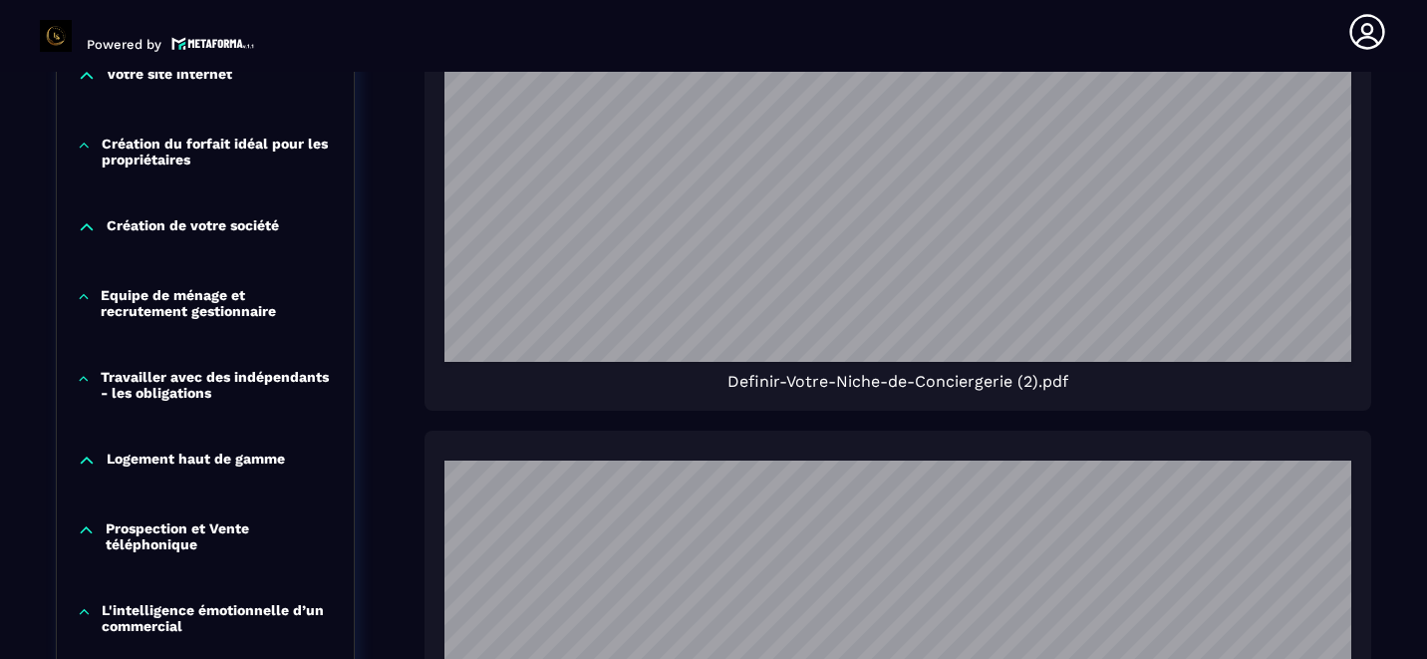
scroll to position [1704, 0]
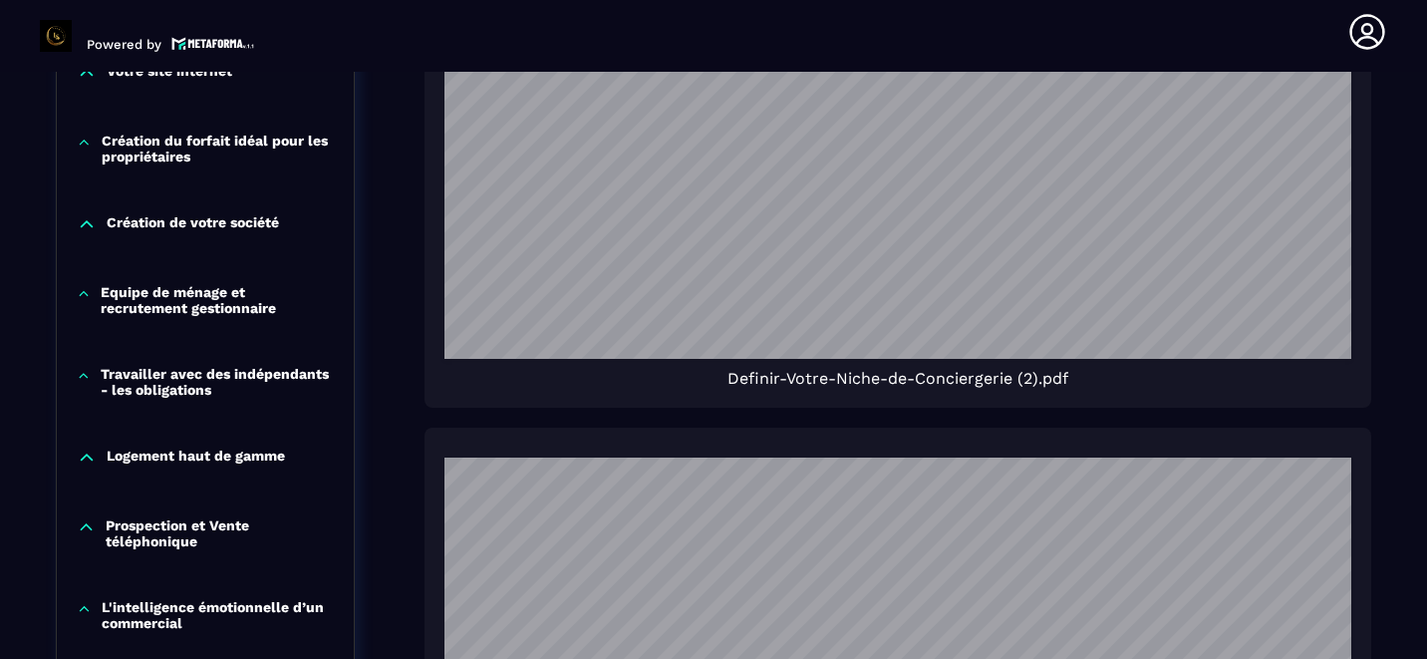
click at [163, 133] on p "Création du forfait idéal pour les propriétaires" at bounding box center [218, 149] width 232 height 32
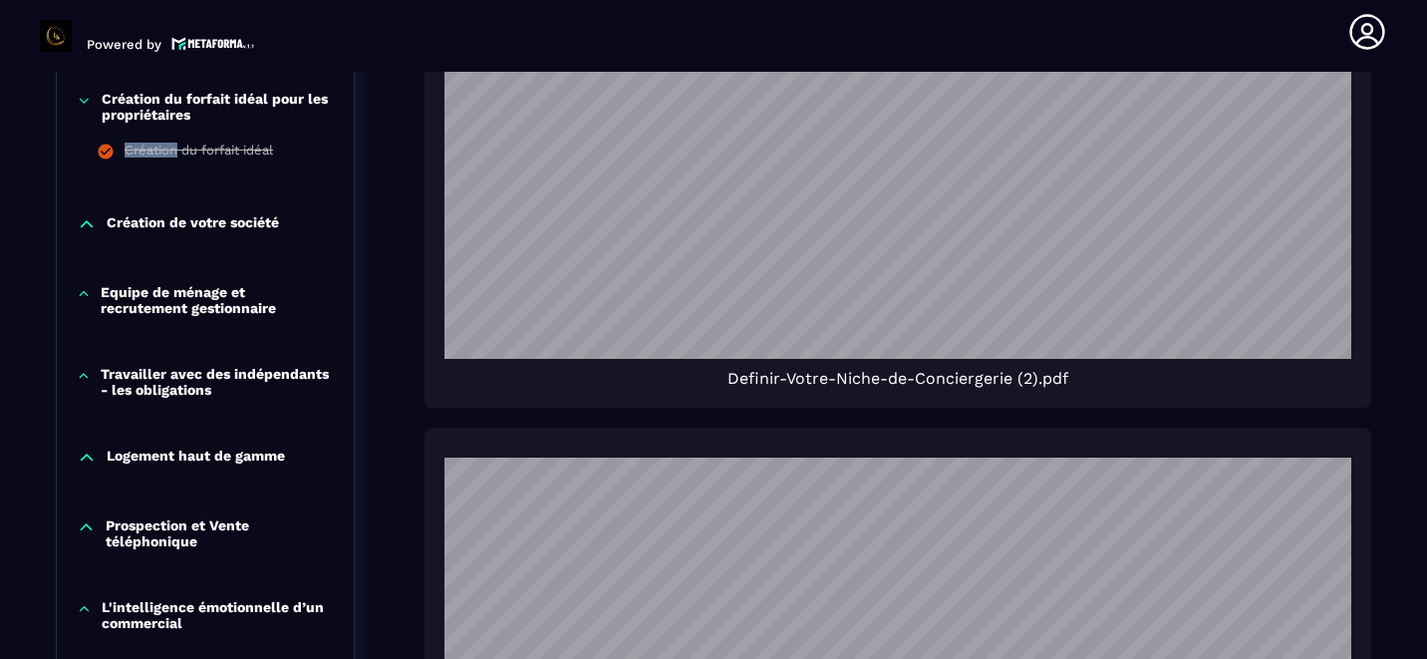
click at [163, 142] on div "Création du forfait idéal" at bounding box center [199, 153] width 148 height 22
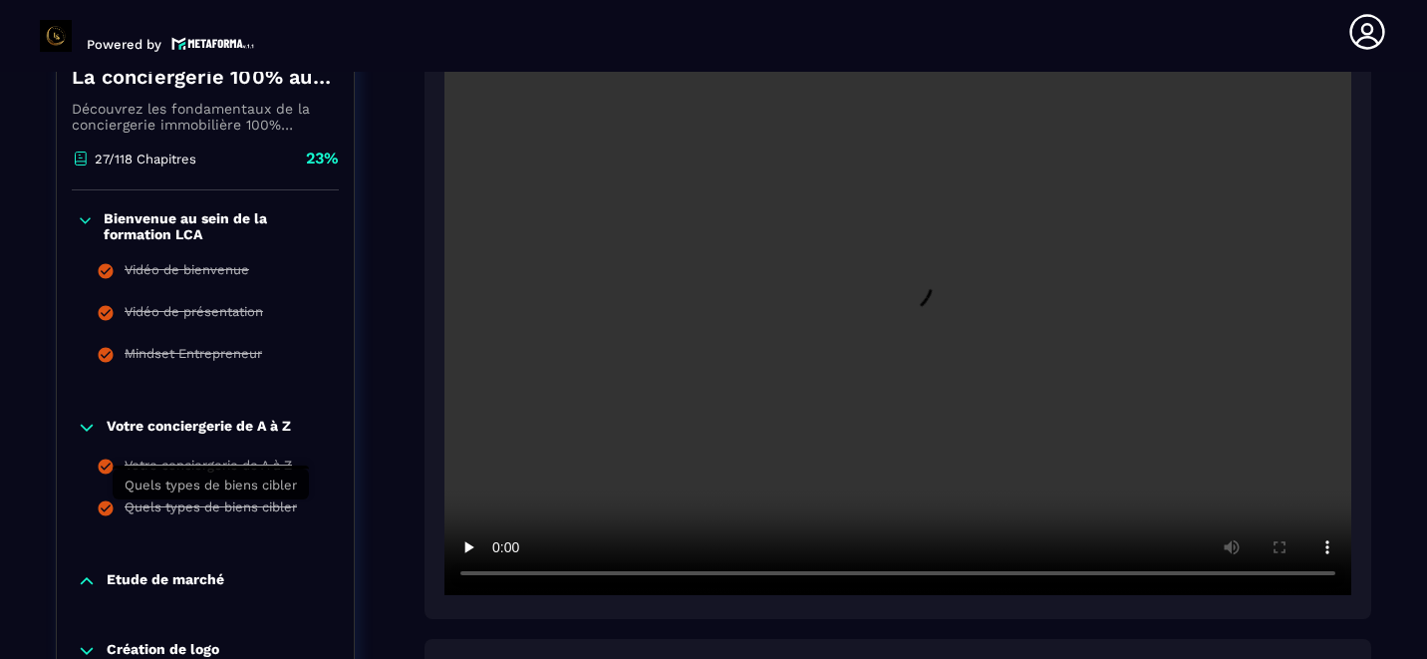
scroll to position [482, 0]
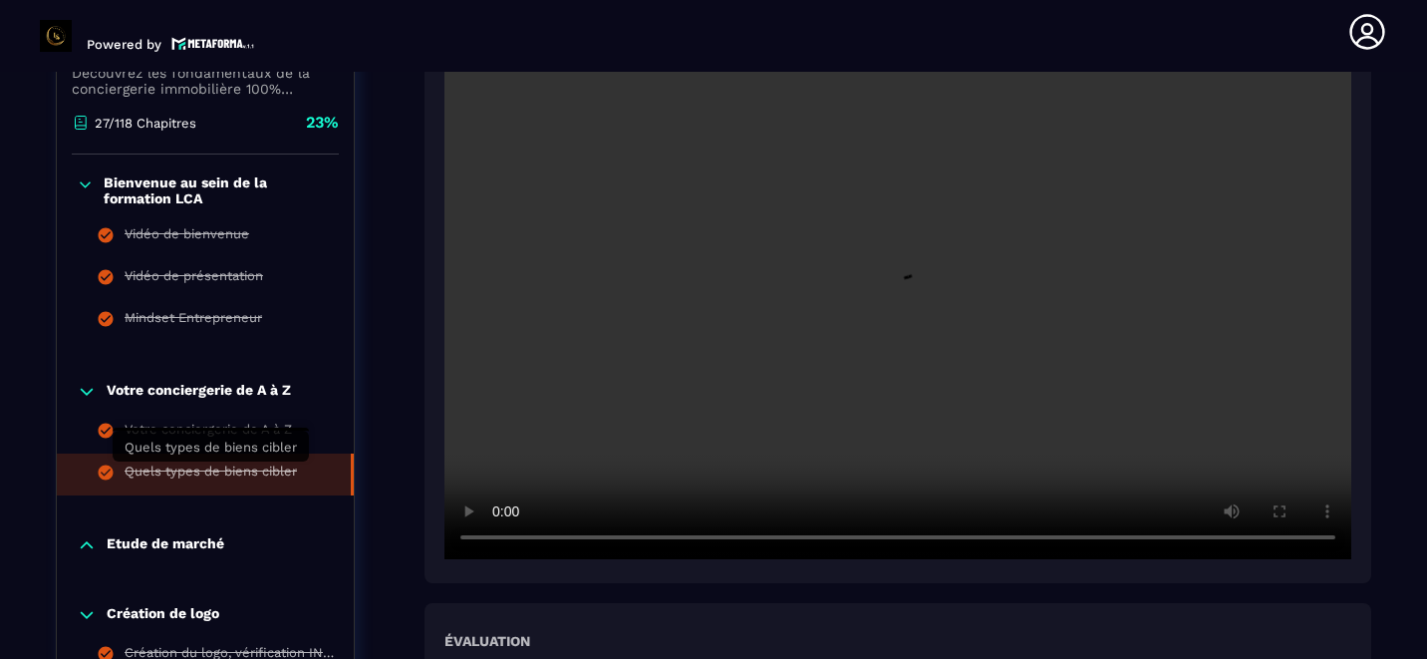
click at [184, 469] on div "Quels types de biens cibler" at bounding box center [211, 474] width 172 height 22
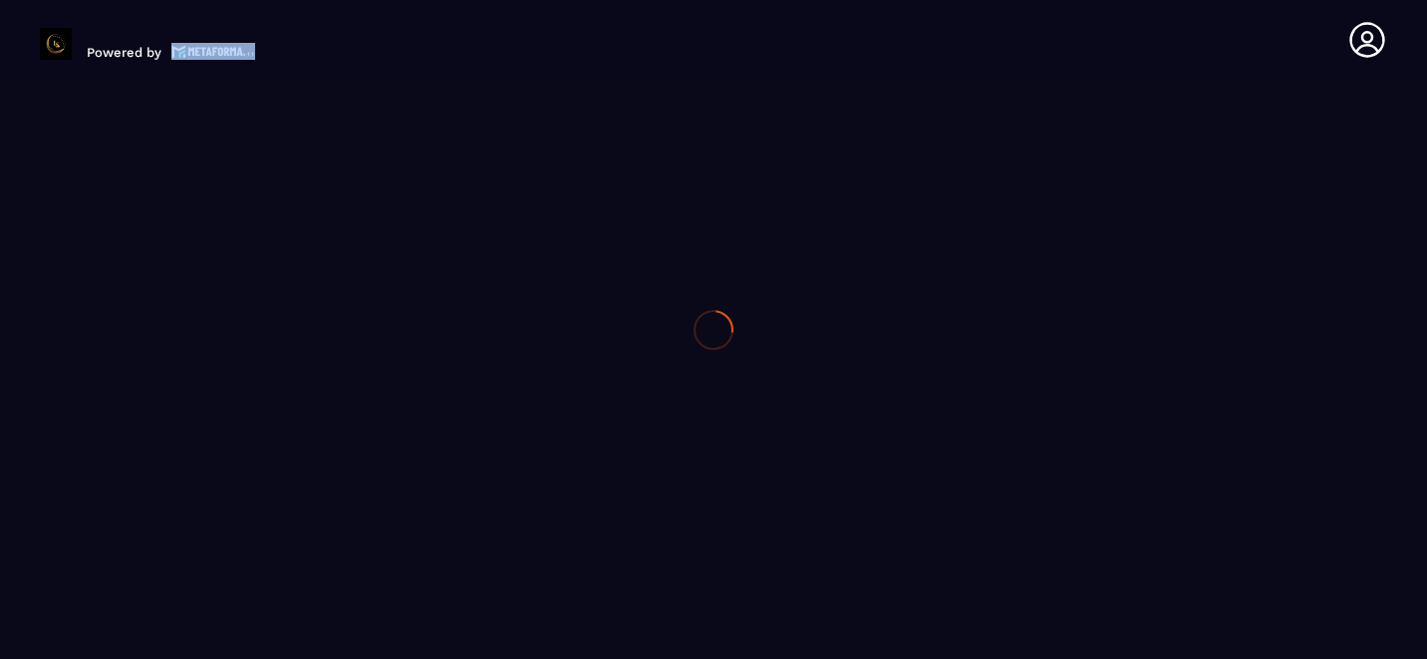
click at [184, 469] on div at bounding box center [713, 329] width 1427 height 659
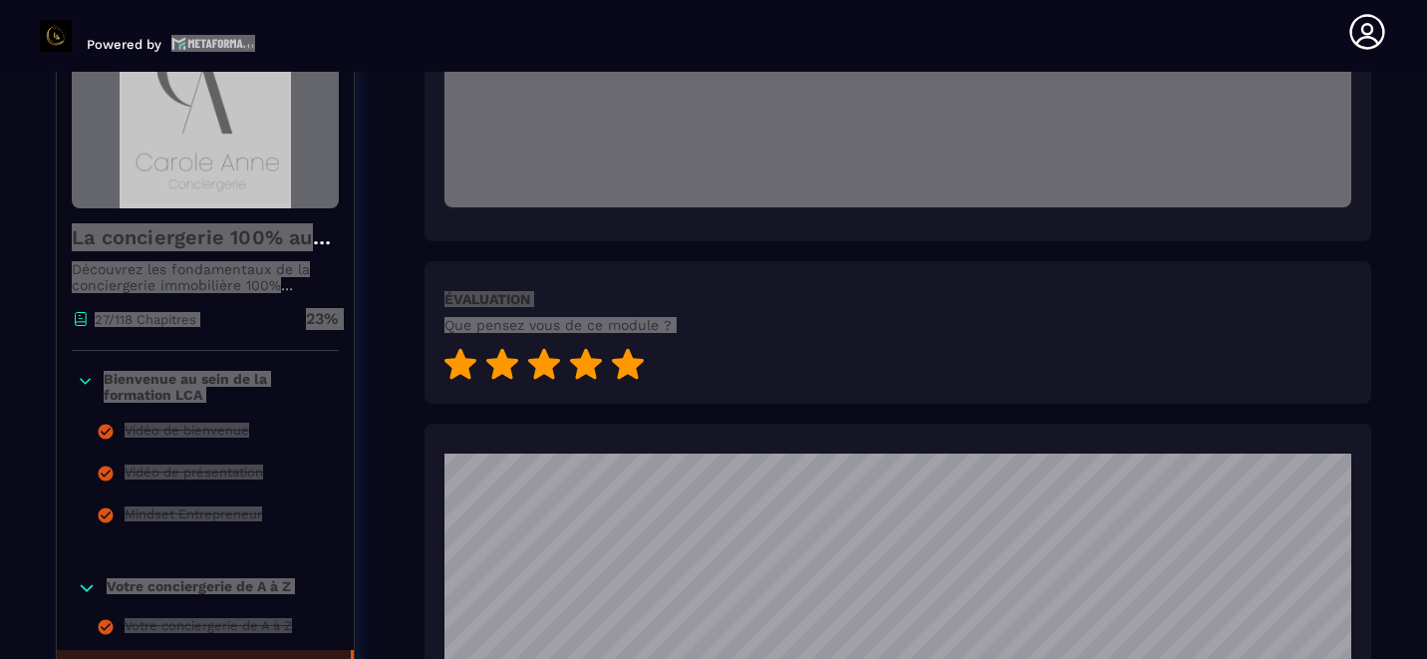
scroll to position [813, 0]
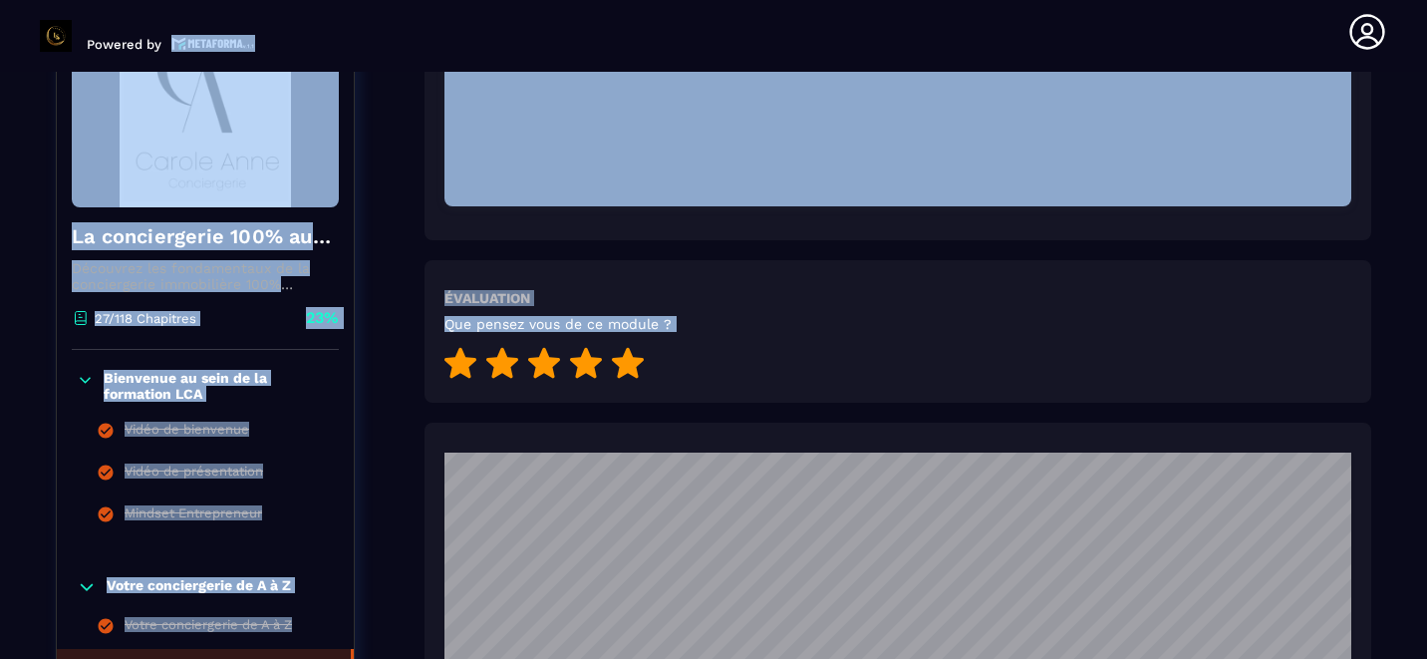
click at [625, 361] on icon at bounding box center [628, 363] width 32 height 31
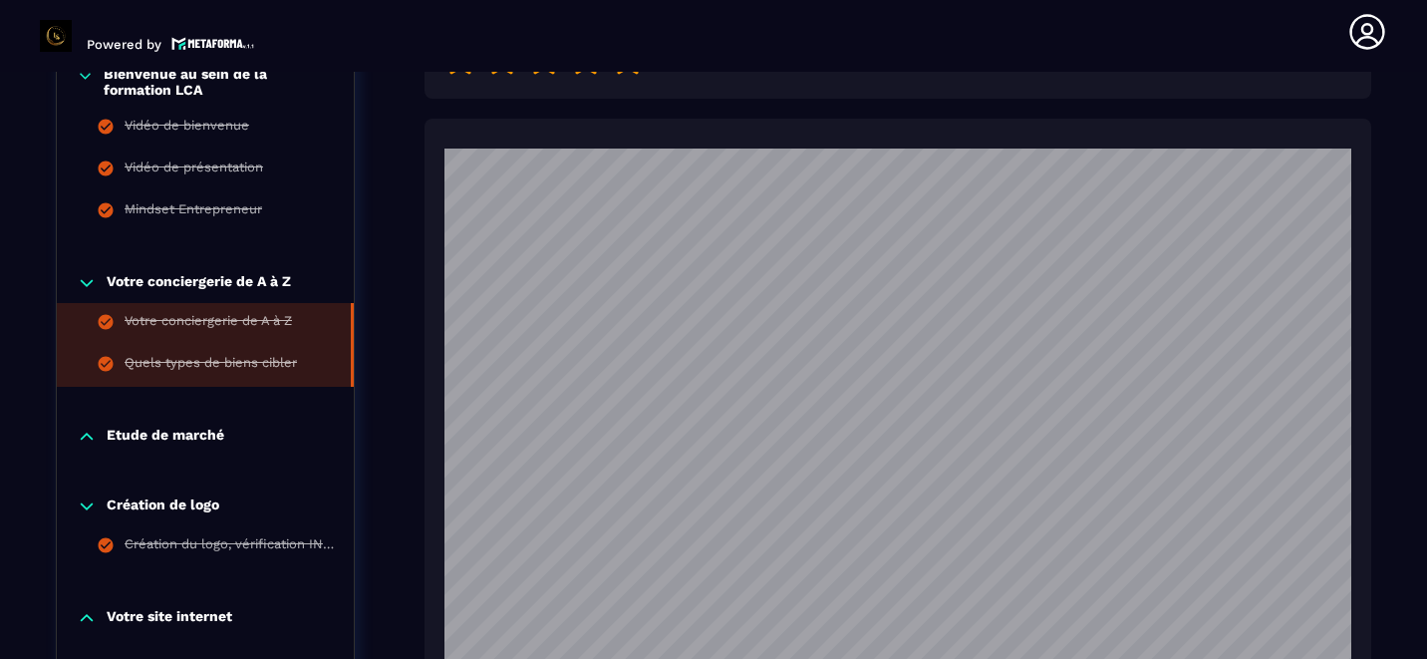
scroll to position [1119, 0]
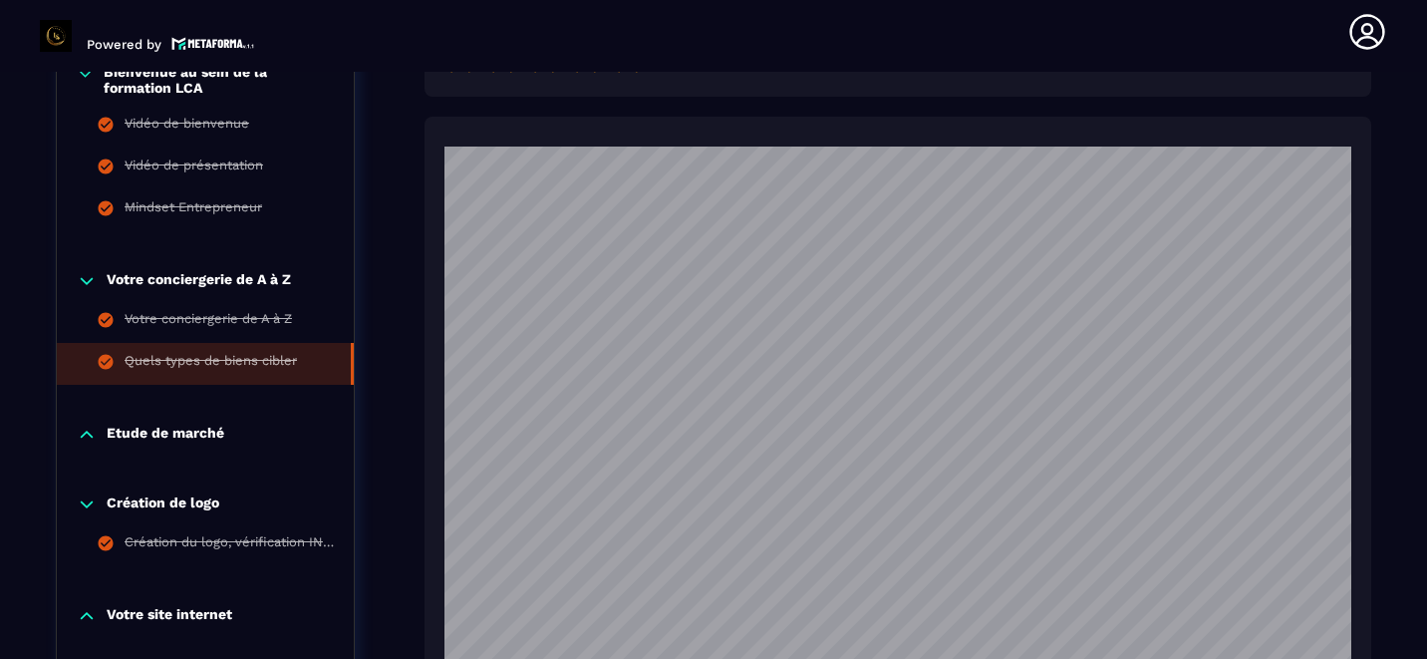
click at [171, 425] on p "Etude de marché" at bounding box center [166, 435] width 118 height 20
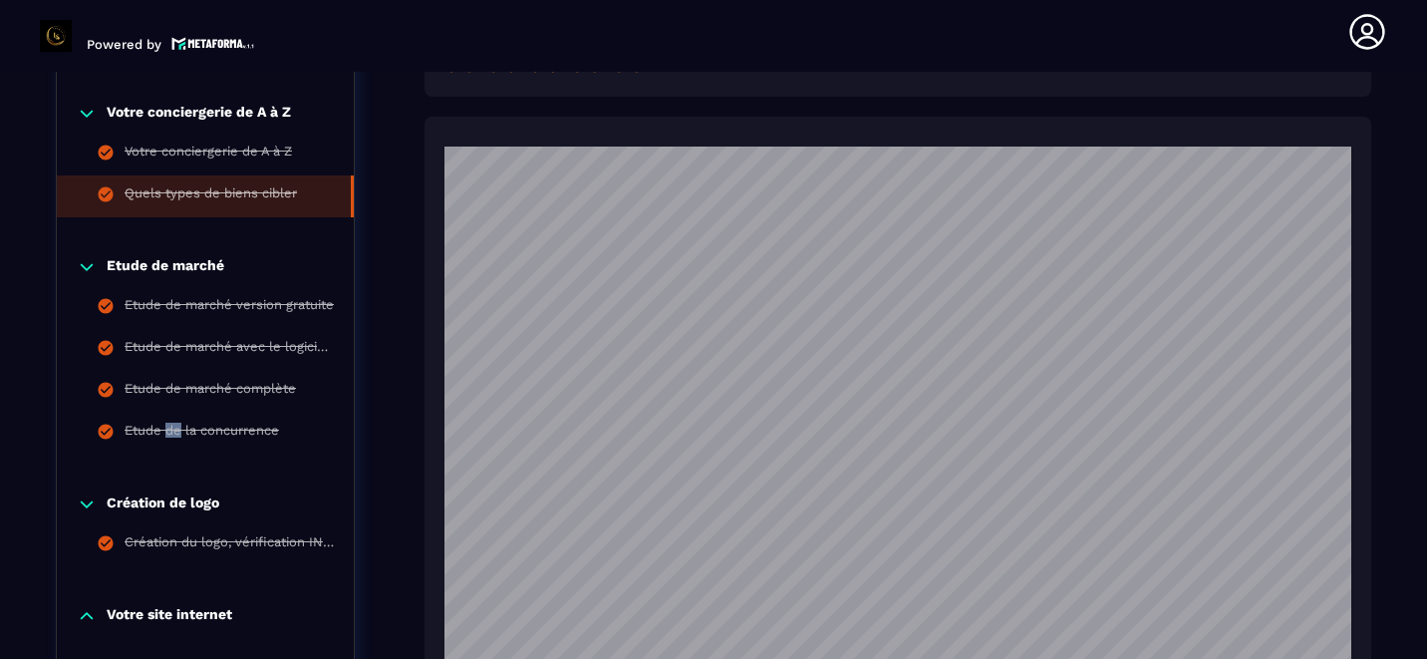
click at [171, 423] on div "Etude de la concurrence" at bounding box center [202, 434] width 154 height 22
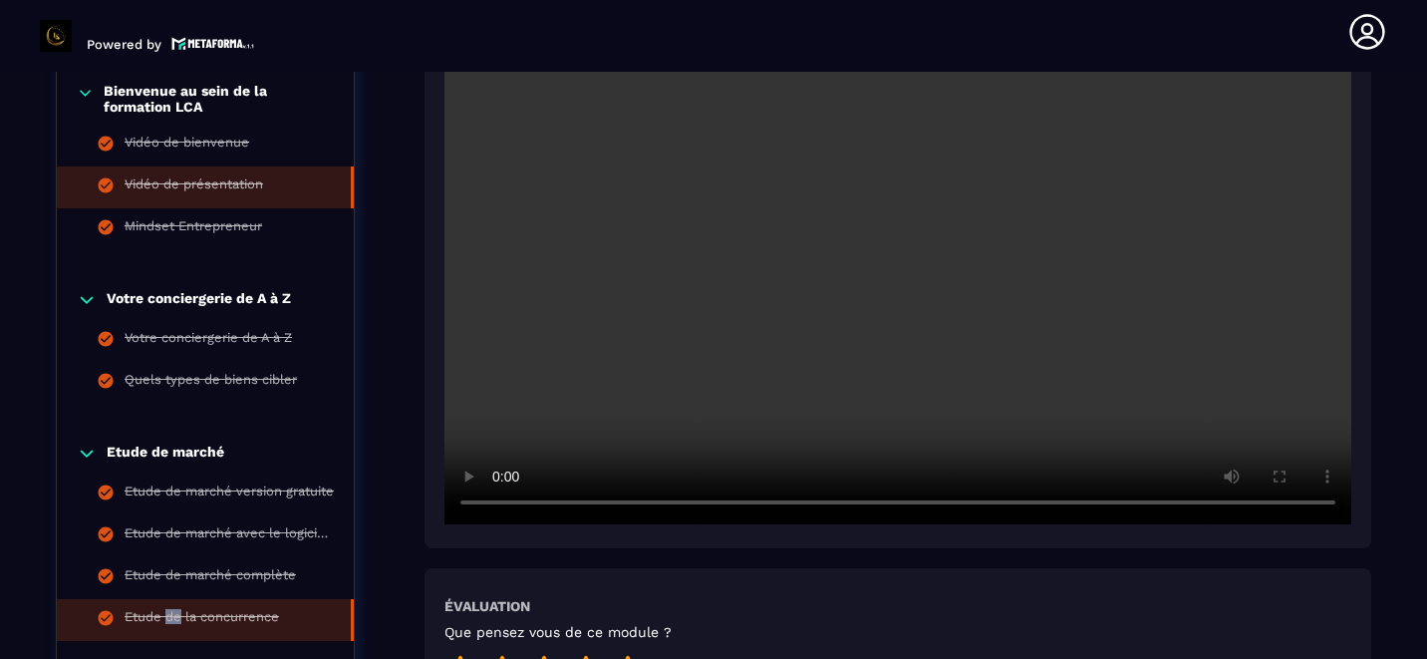
scroll to position [579, 0]
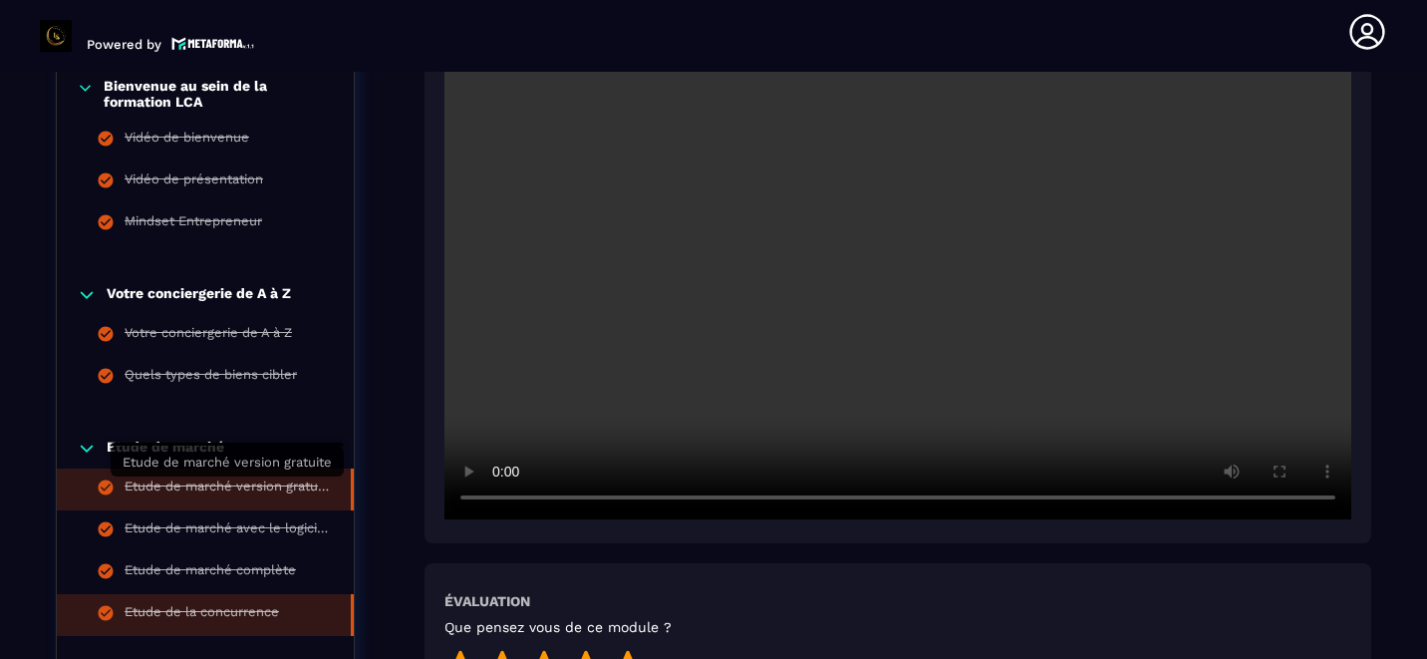
click at [192, 486] on div "Etude de marché version gratuite" at bounding box center [228, 489] width 206 height 22
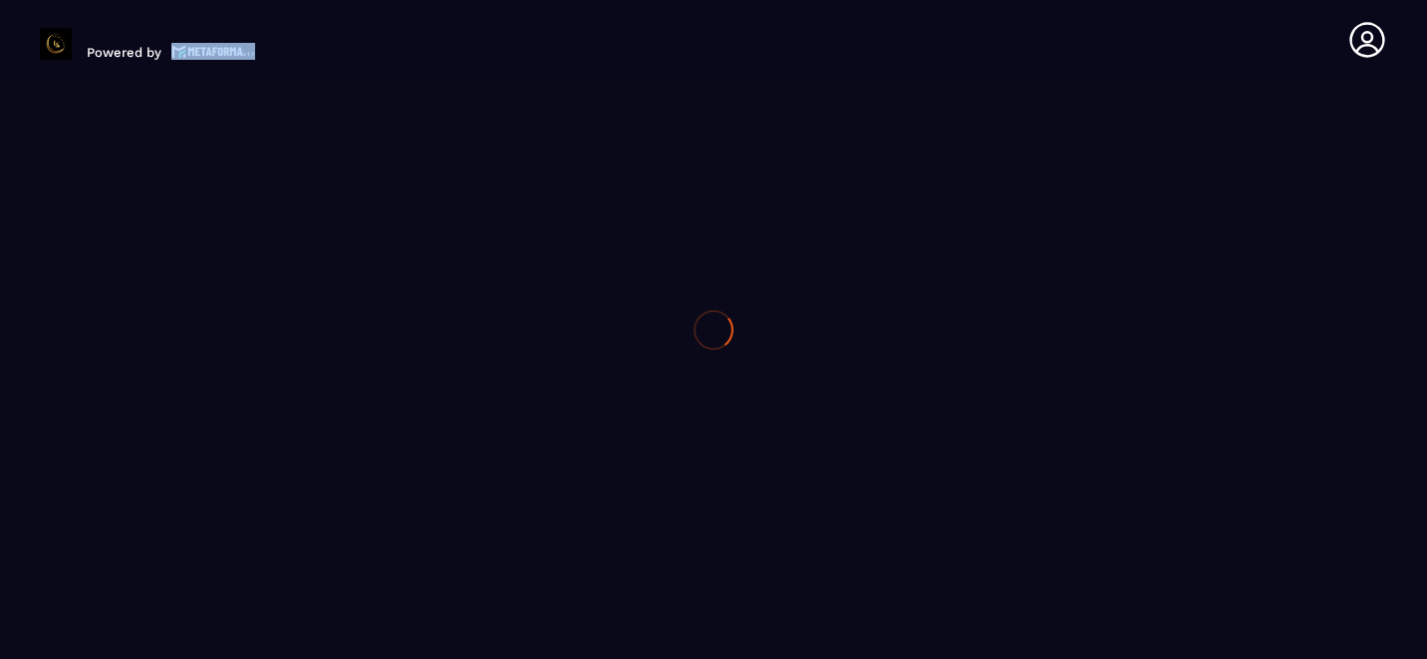
click at [192, 486] on div at bounding box center [713, 329] width 1427 height 659
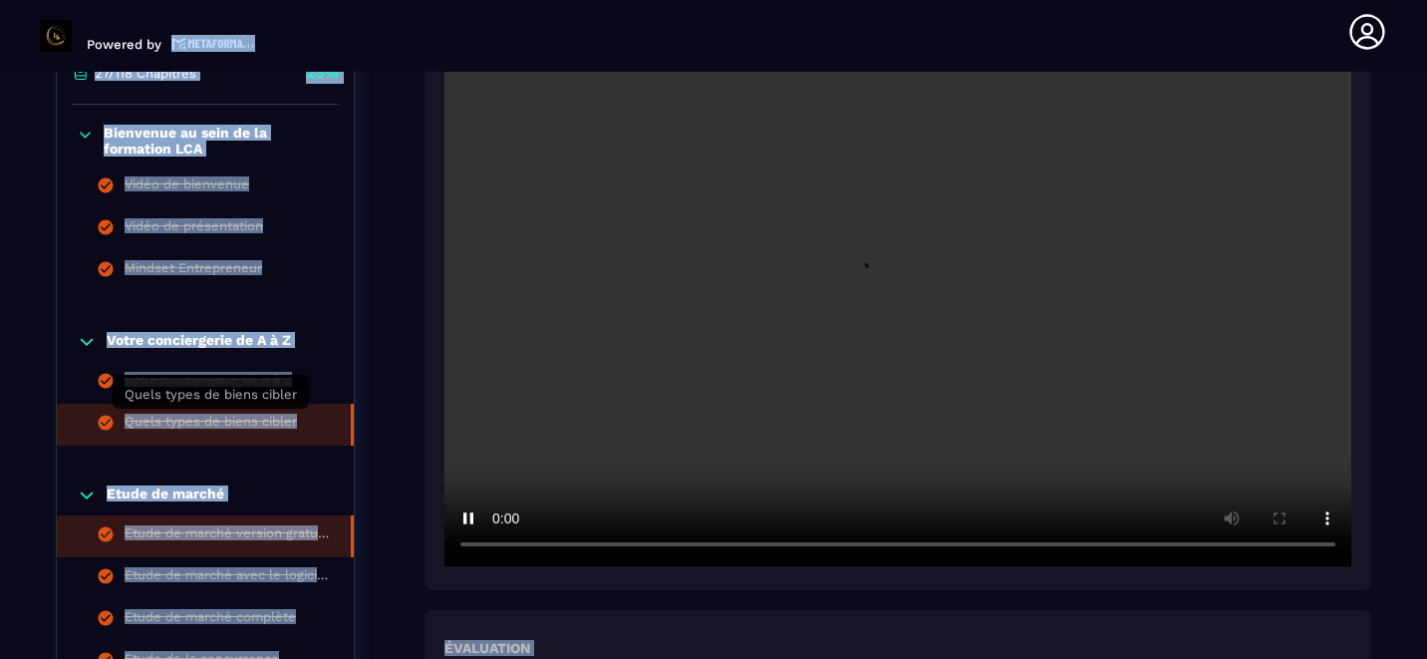
scroll to position [536, 0]
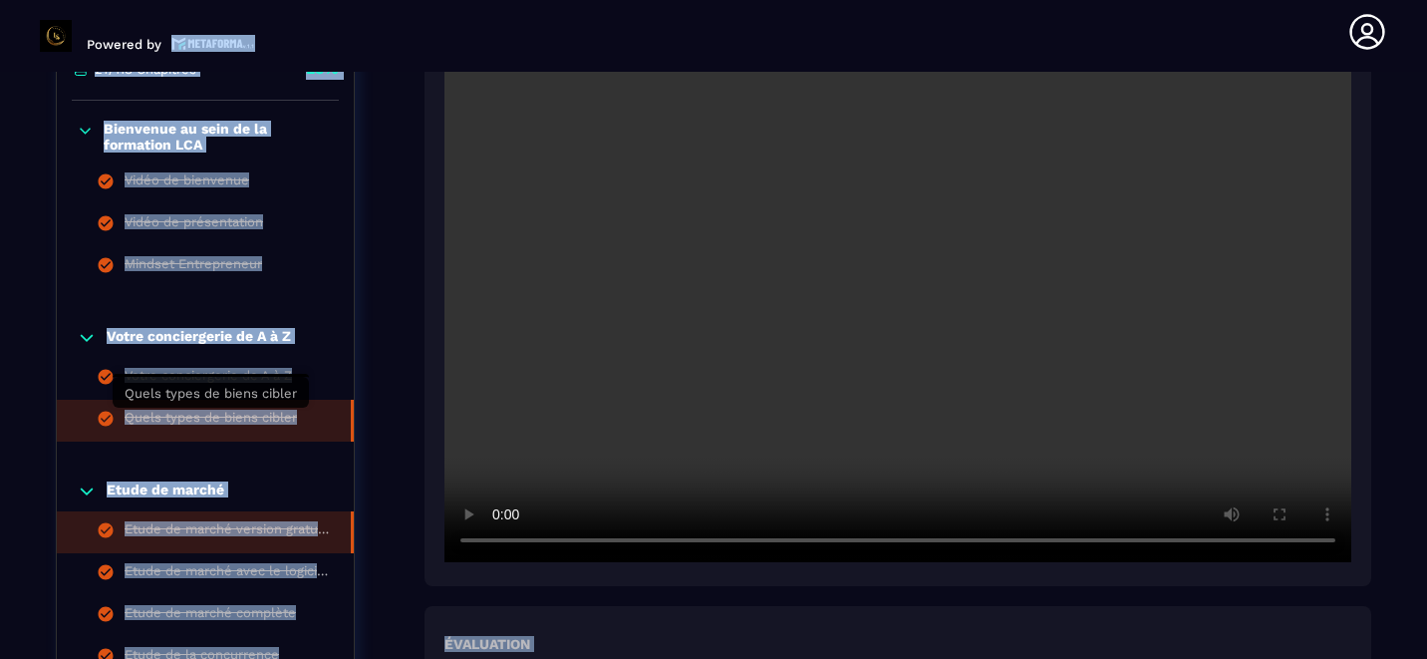
click at [204, 420] on div "Quels types de biens cibler" at bounding box center [211, 421] width 172 height 22
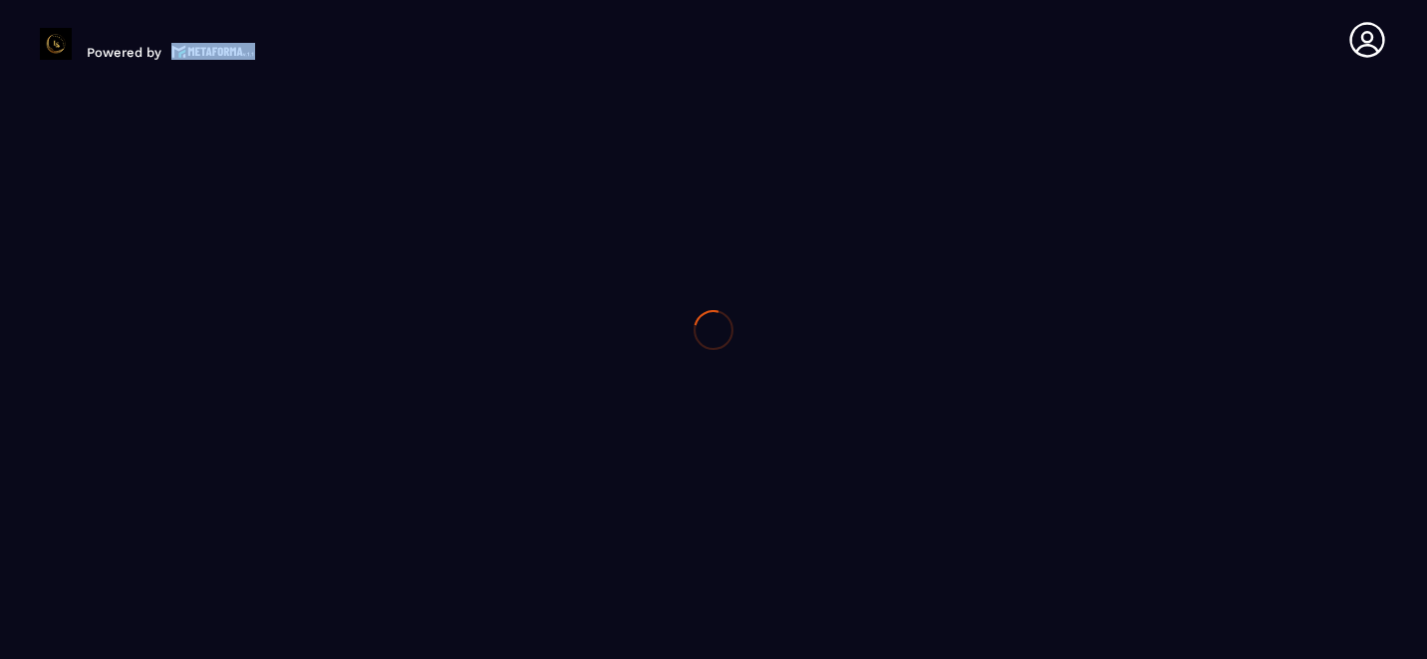
click at [204, 420] on div at bounding box center [713, 329] width 1427 height 659
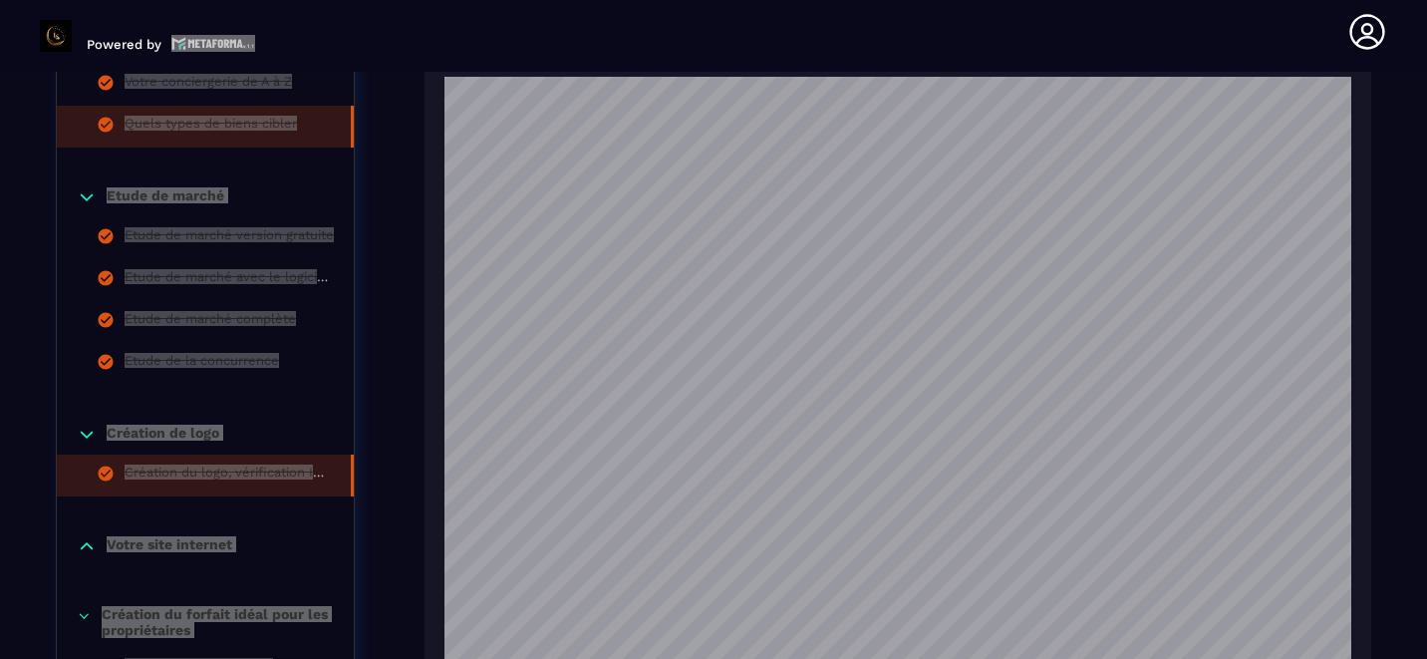
scroll to position [1171, 0]
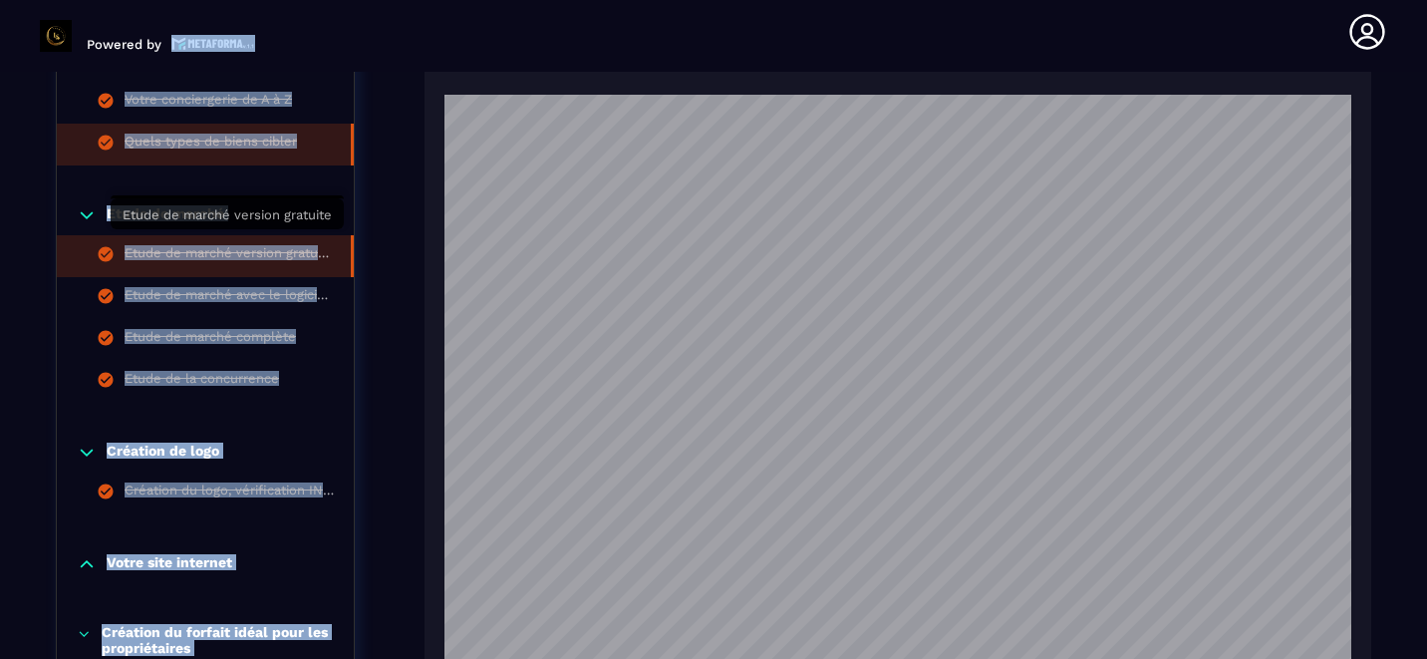
click at [214, 245] on div "Etude de marché version gratuite" at bounding box center [228, 256] width 206 height 22
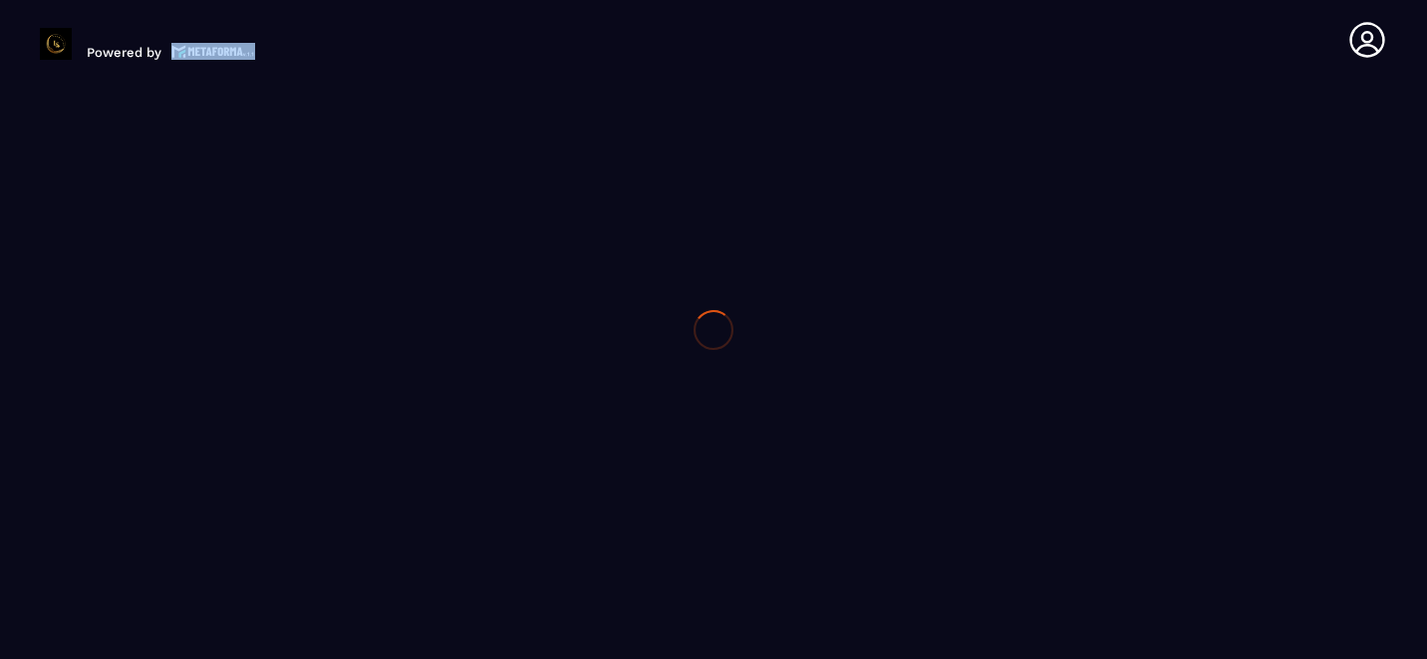
click at [214, 238] on div at bounding box center [713, 329] width 1427 height 659
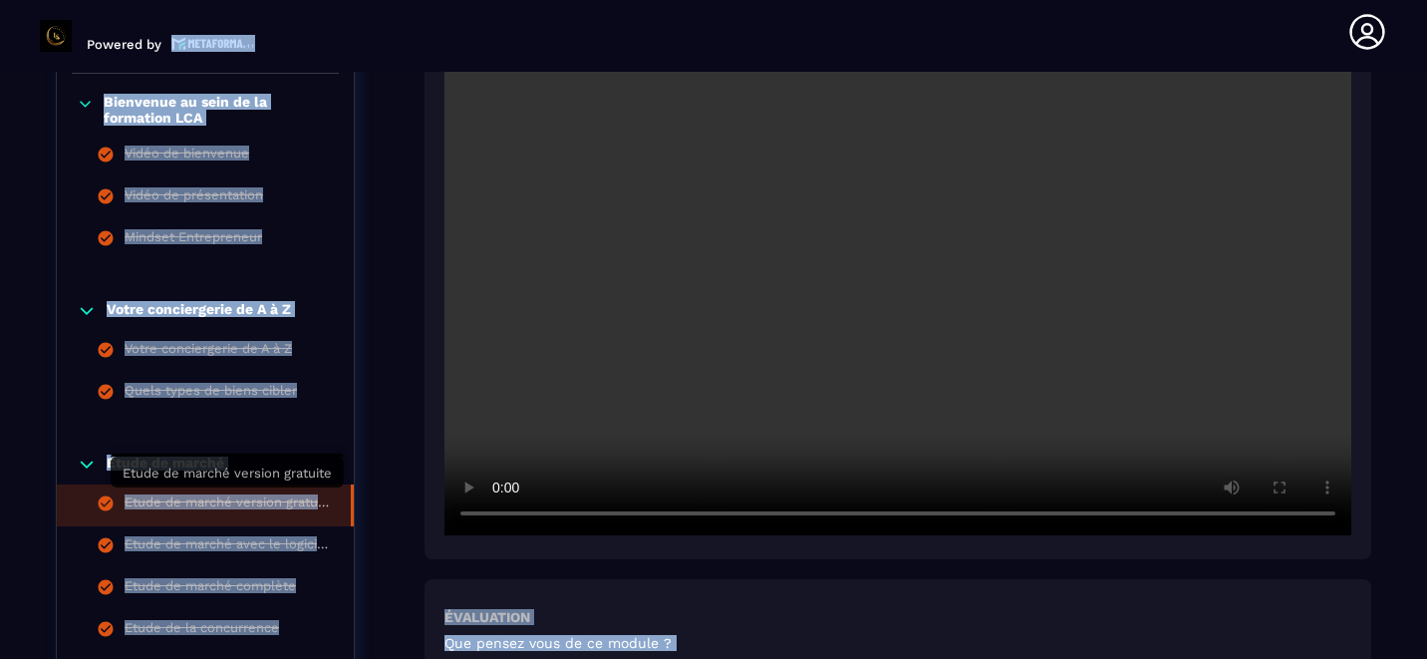
scroll to position [568, 0]
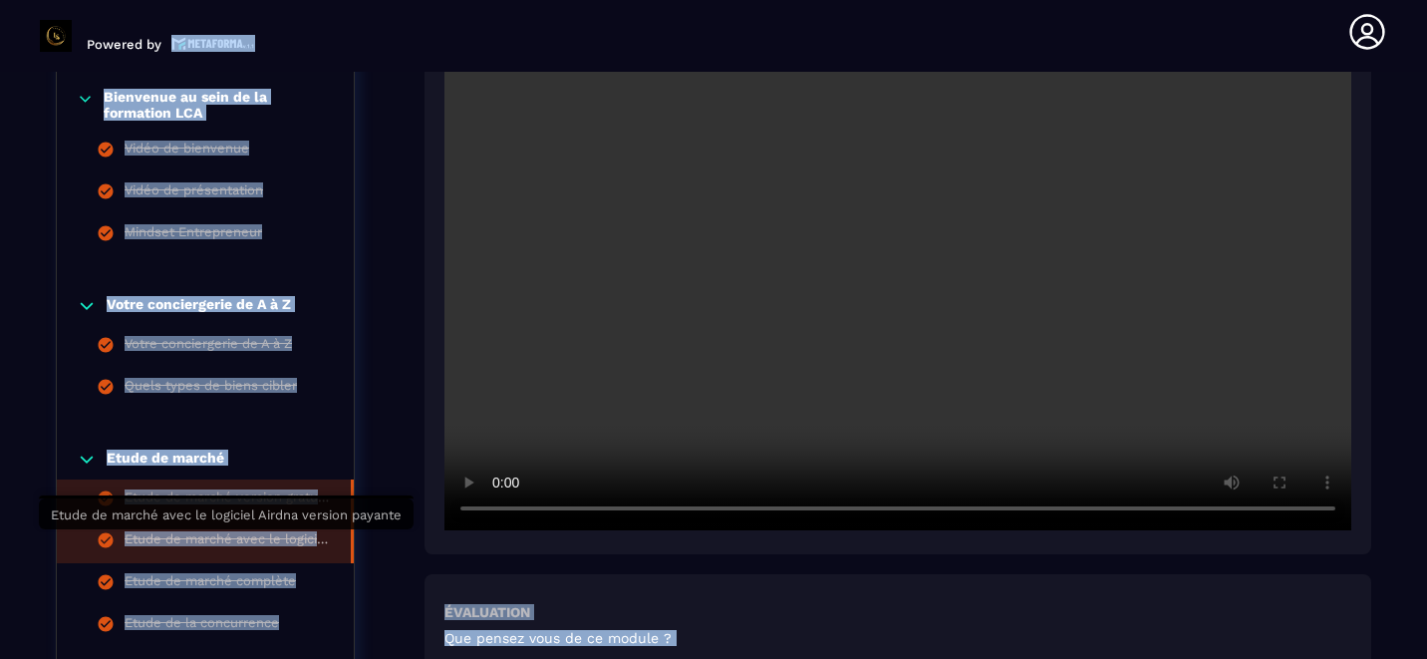
click at [223, 542] on div "Etude de marché avec le logiciel Airdna version payante" at bounding box center [228, 542] width 206 height 22
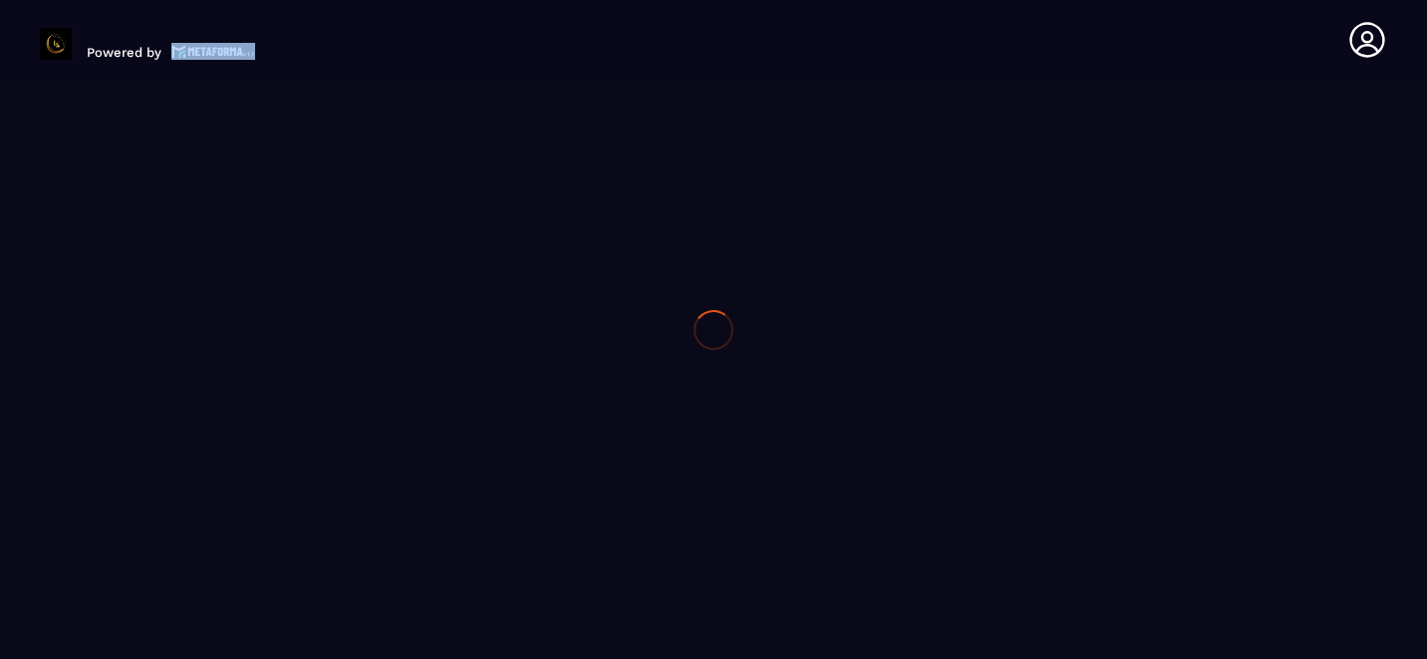
click at [223, 542] on div at bounding box center [713, 329] width 1427 height 659
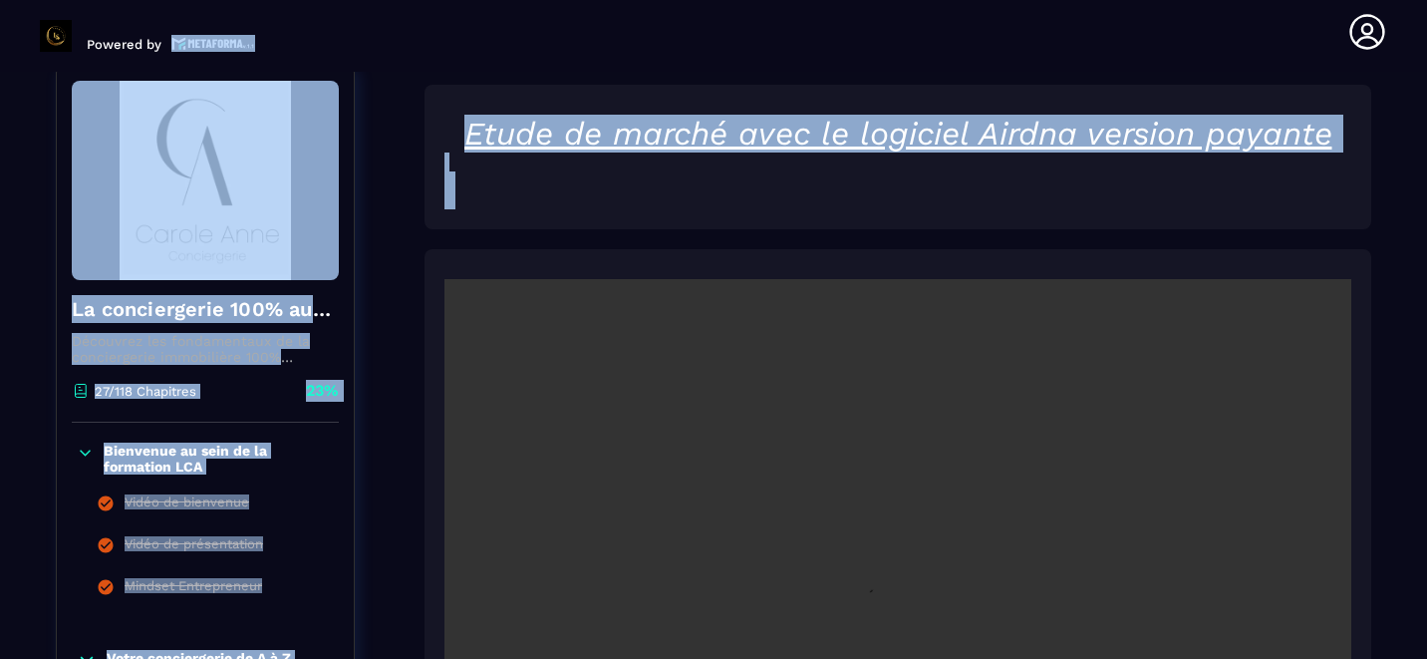
scroll to position [207, 0]
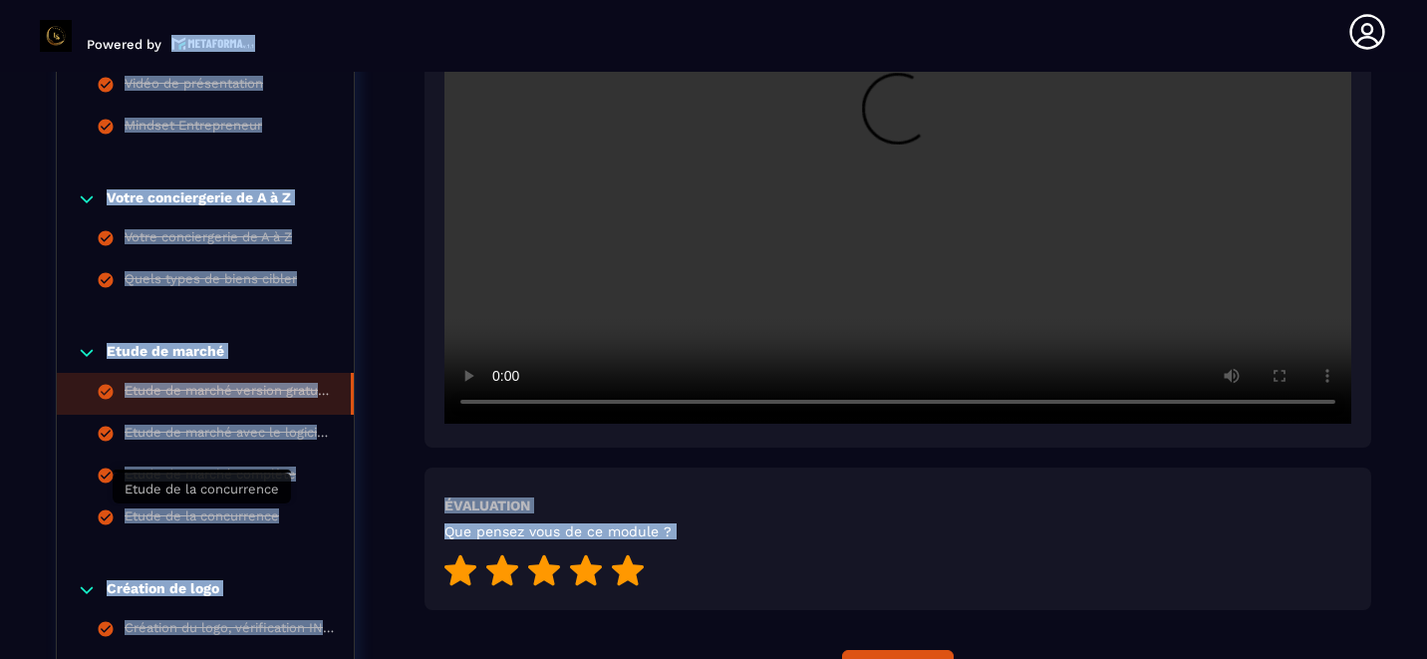
scroll to position [678, 0]
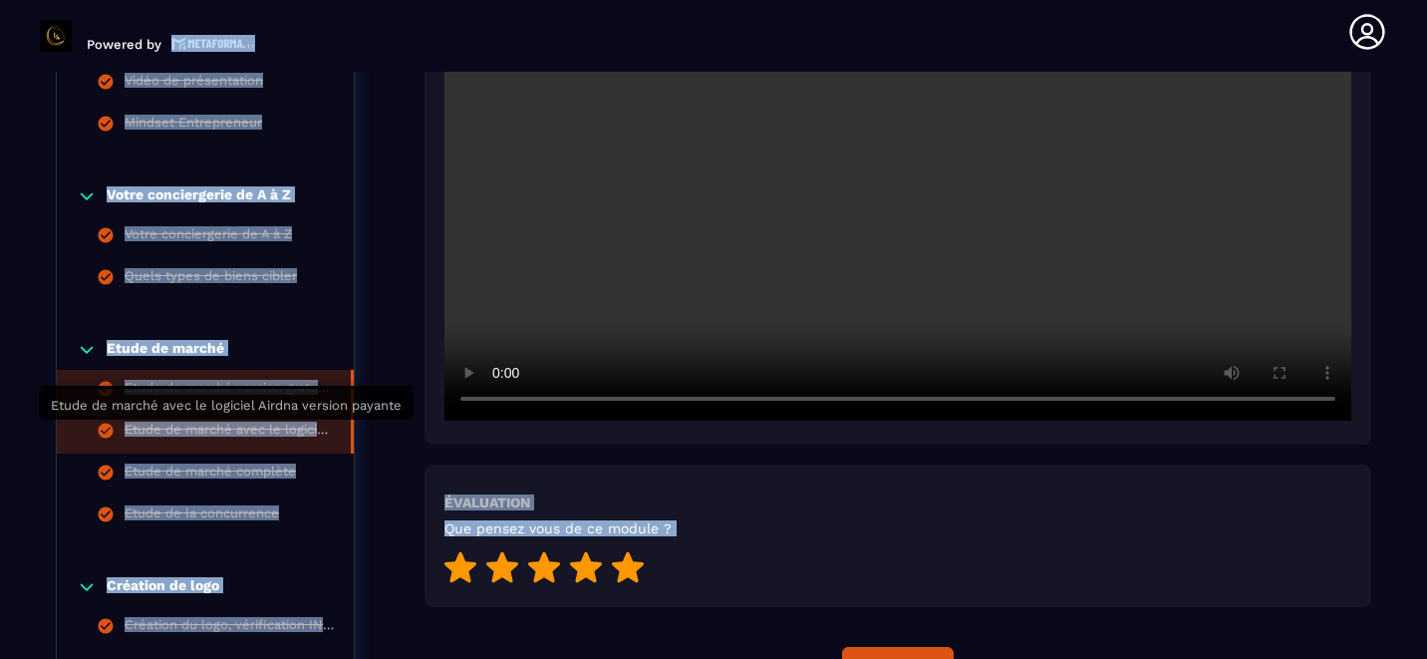
click at [216, 427] on div "Etude de marché avec le logiciel Airdna version payante" at bounding box center [228, 433] width 206 height 22
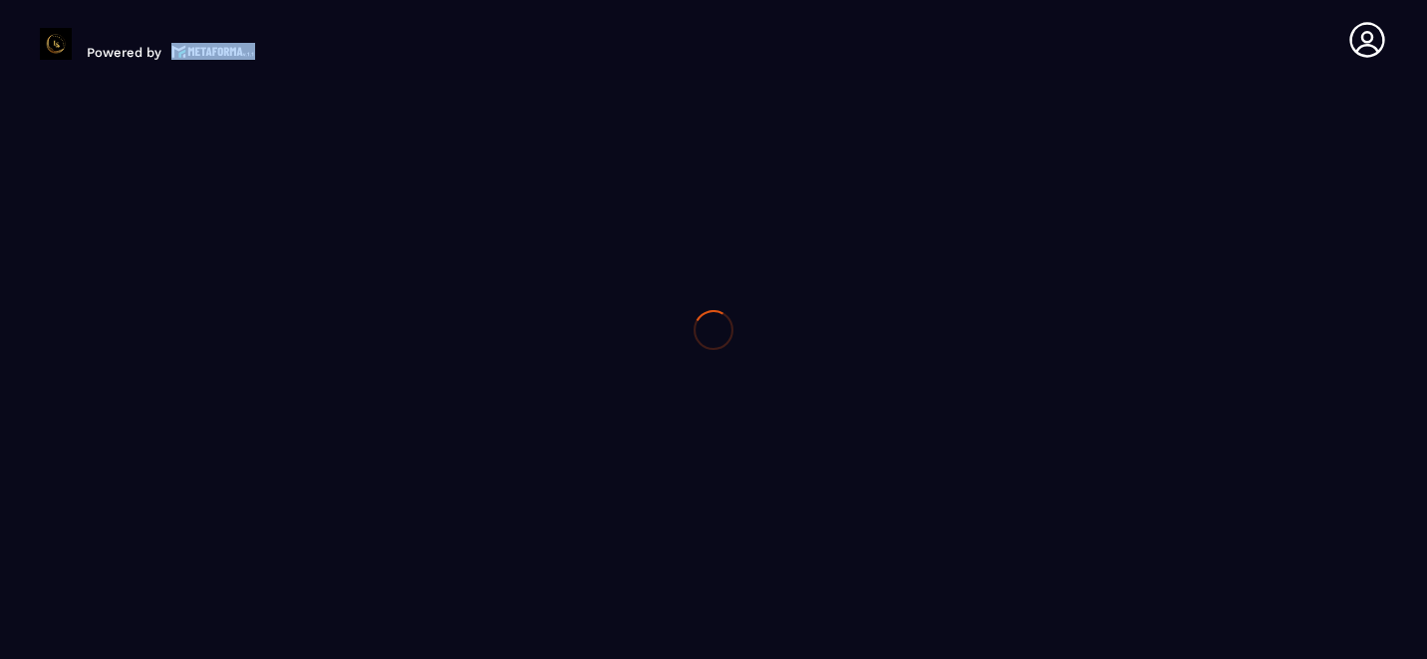
click at [216, 427] on div at bounding box center [713, 329] width 1427 height 659
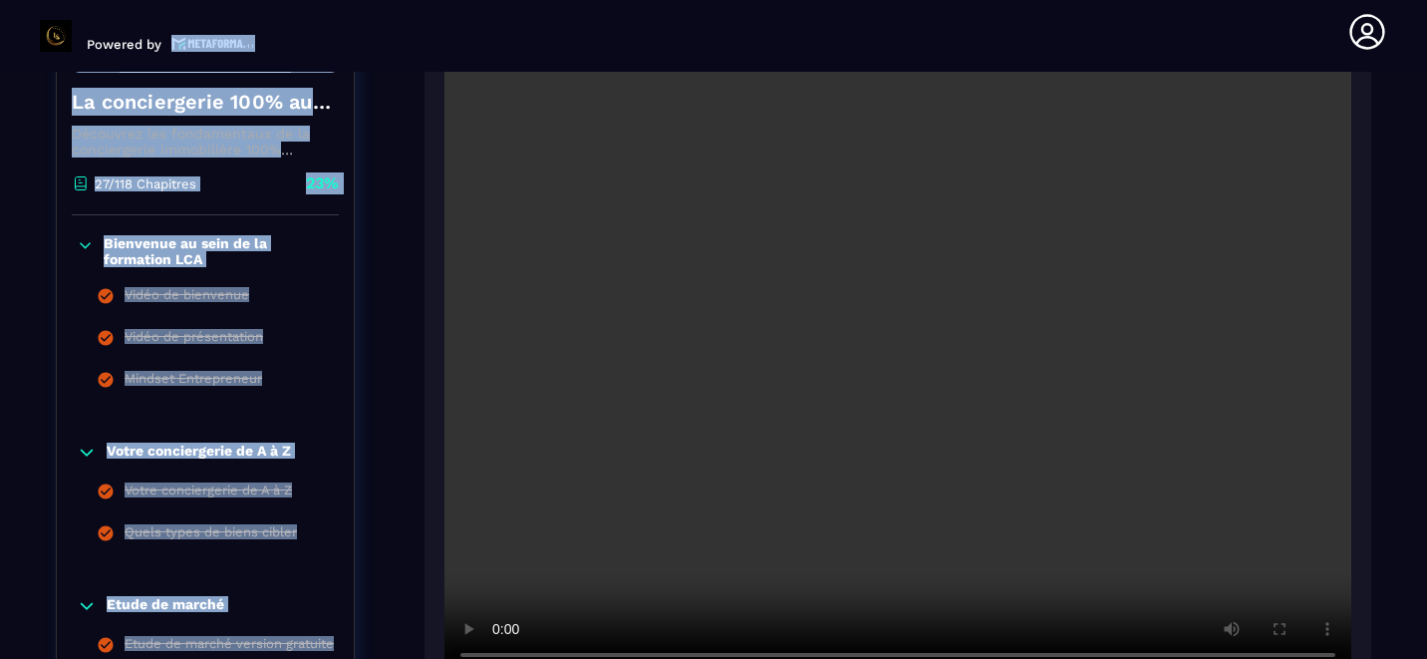
scroll to position [397, 0]
